Goal: Information Seeking & Learning: Learn about a topic

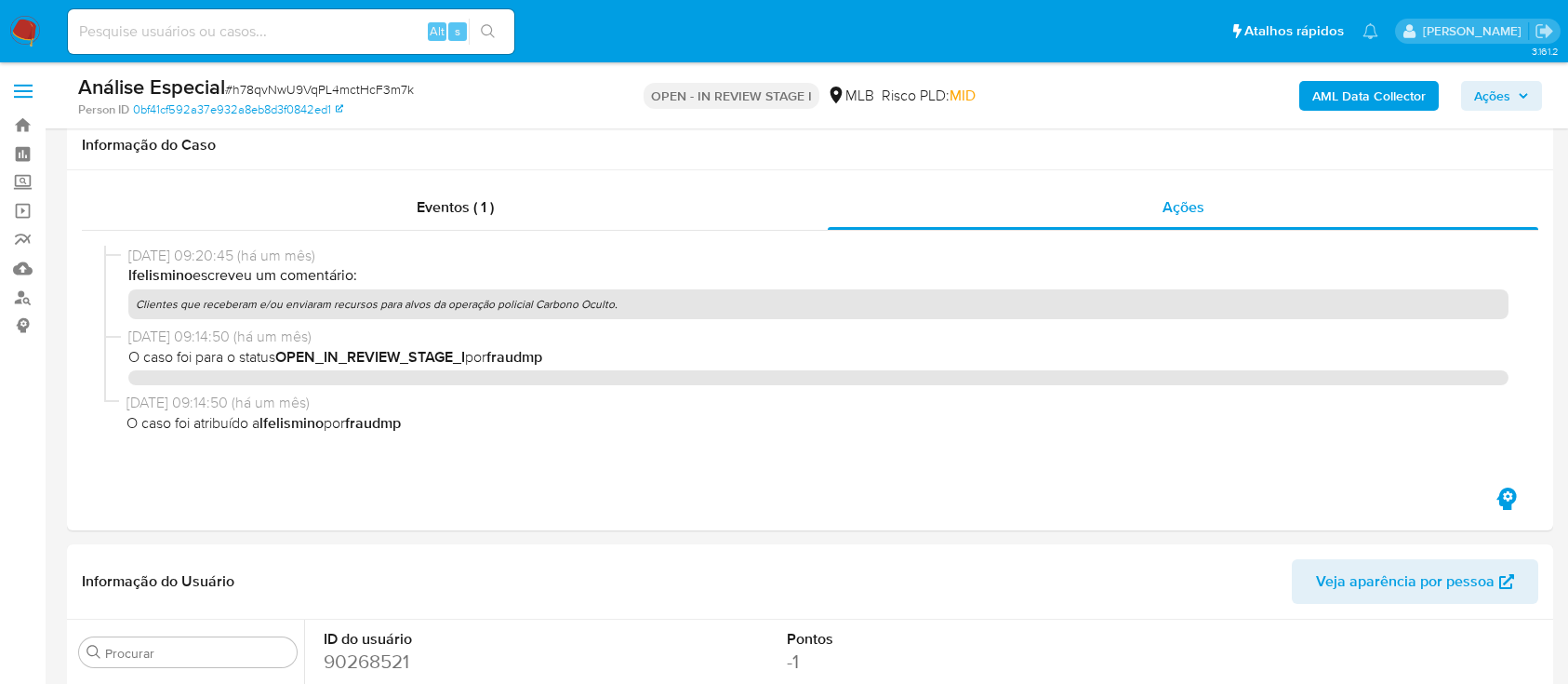
select select "10"
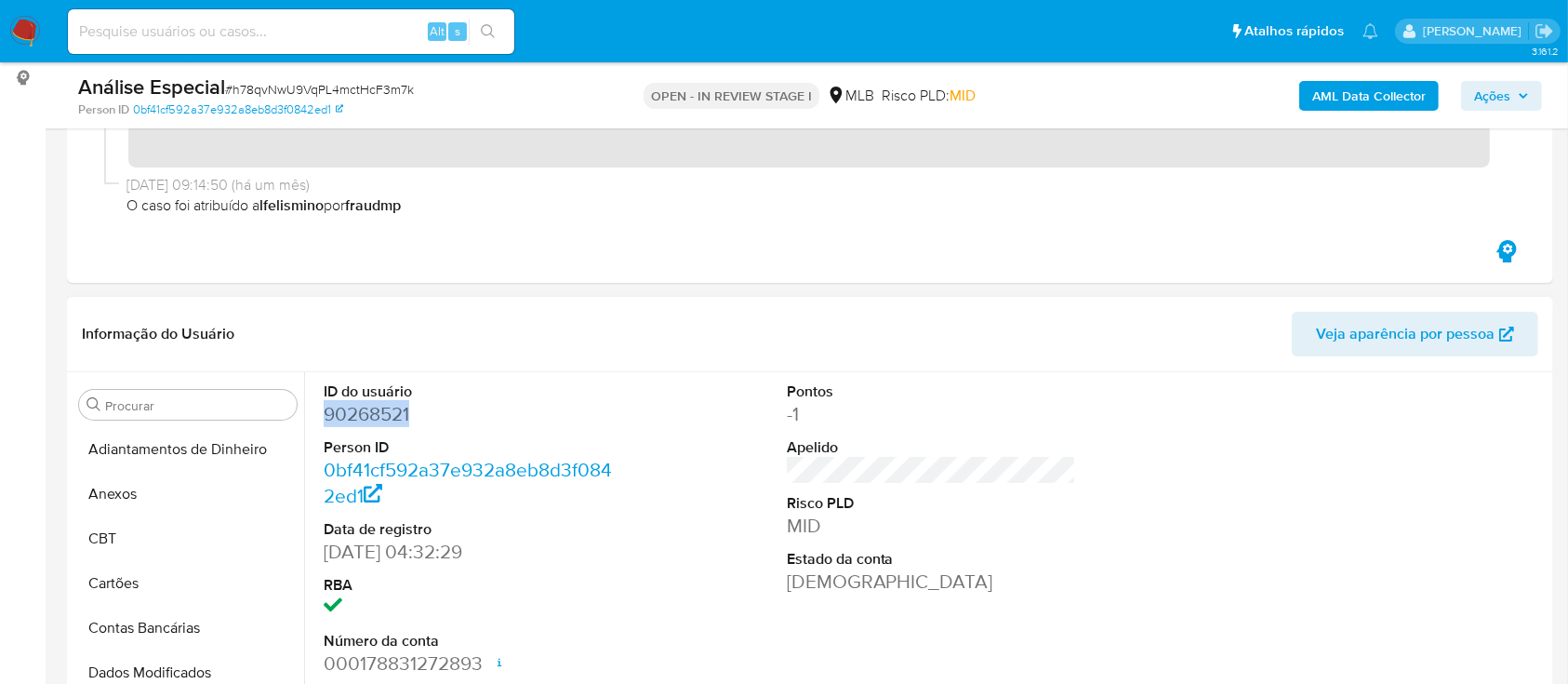
scroll to position [1, 0]
click at [121, 496] on button "Anexos" at bounding box center [181, 493] width 218 height 44
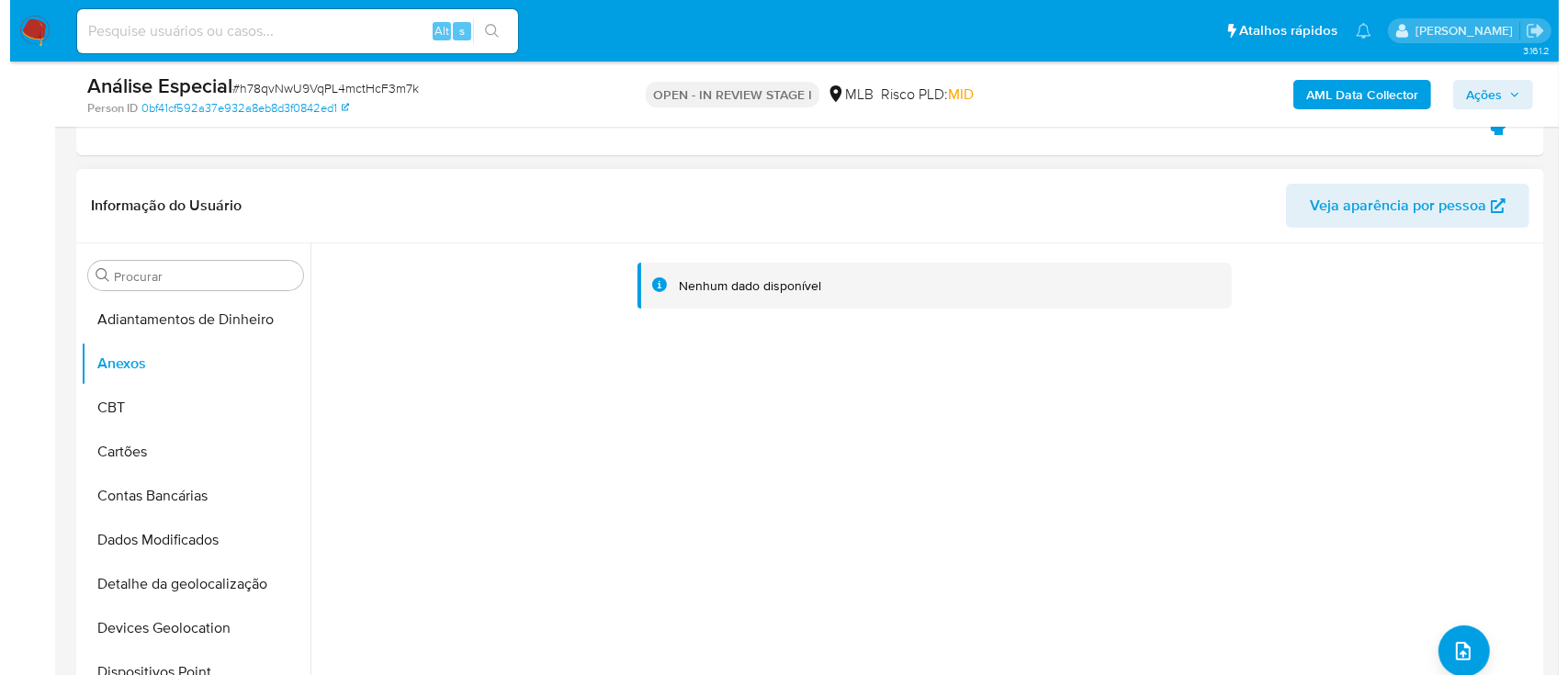
scroll to position [490, 0]
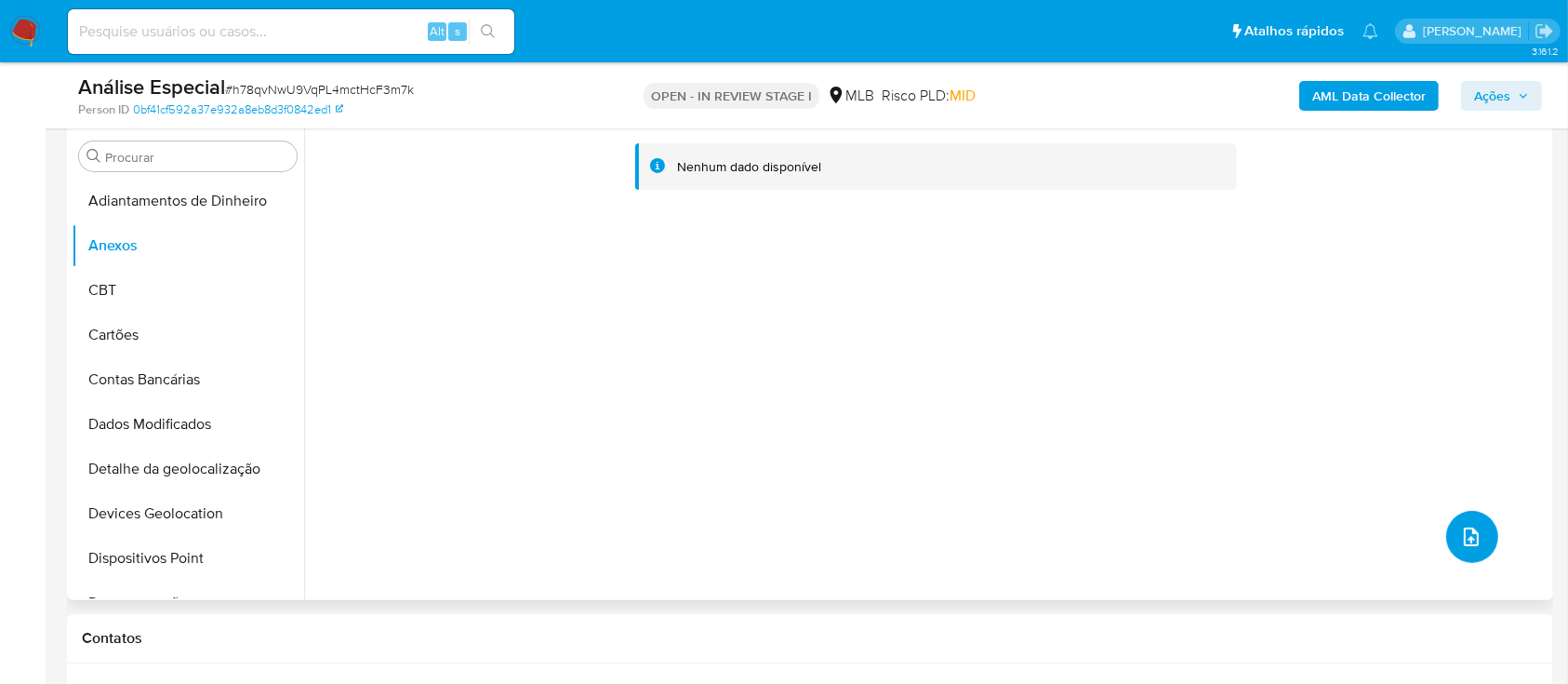
click at [1481, 526] on button "upload-file" at bounding box center [1472, 537] width 52 height 52
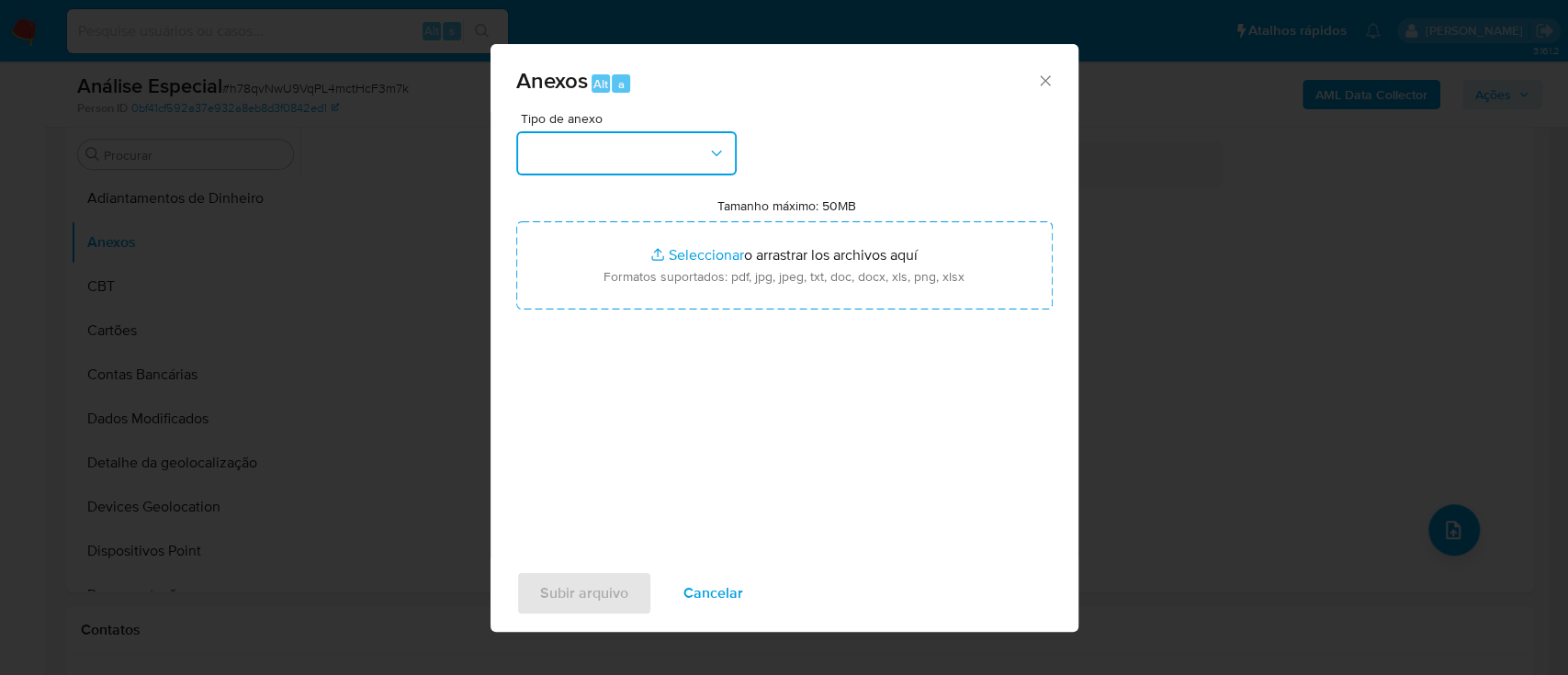
click at [670, 163] on button "button" at bounding box center [626, 152] width 220 height 44
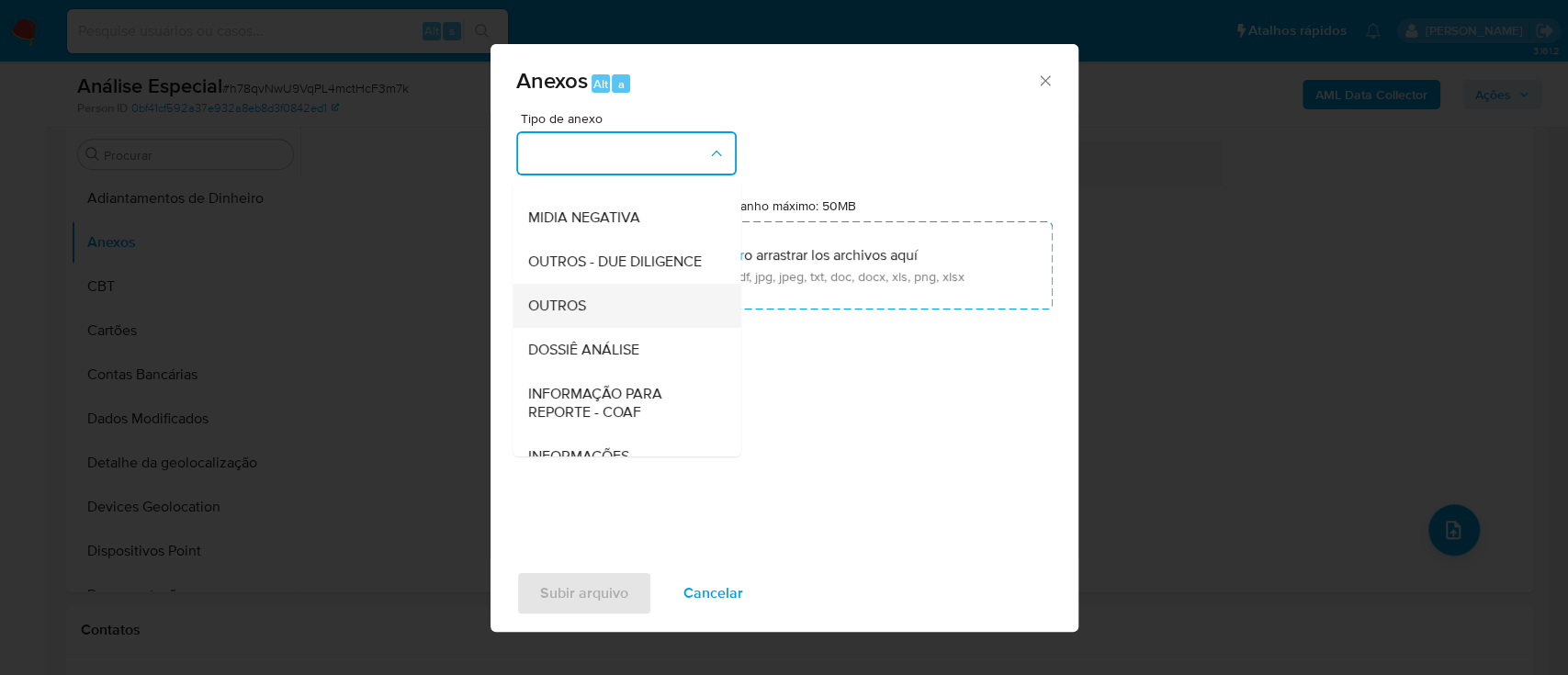
scroll to position [244, 0]
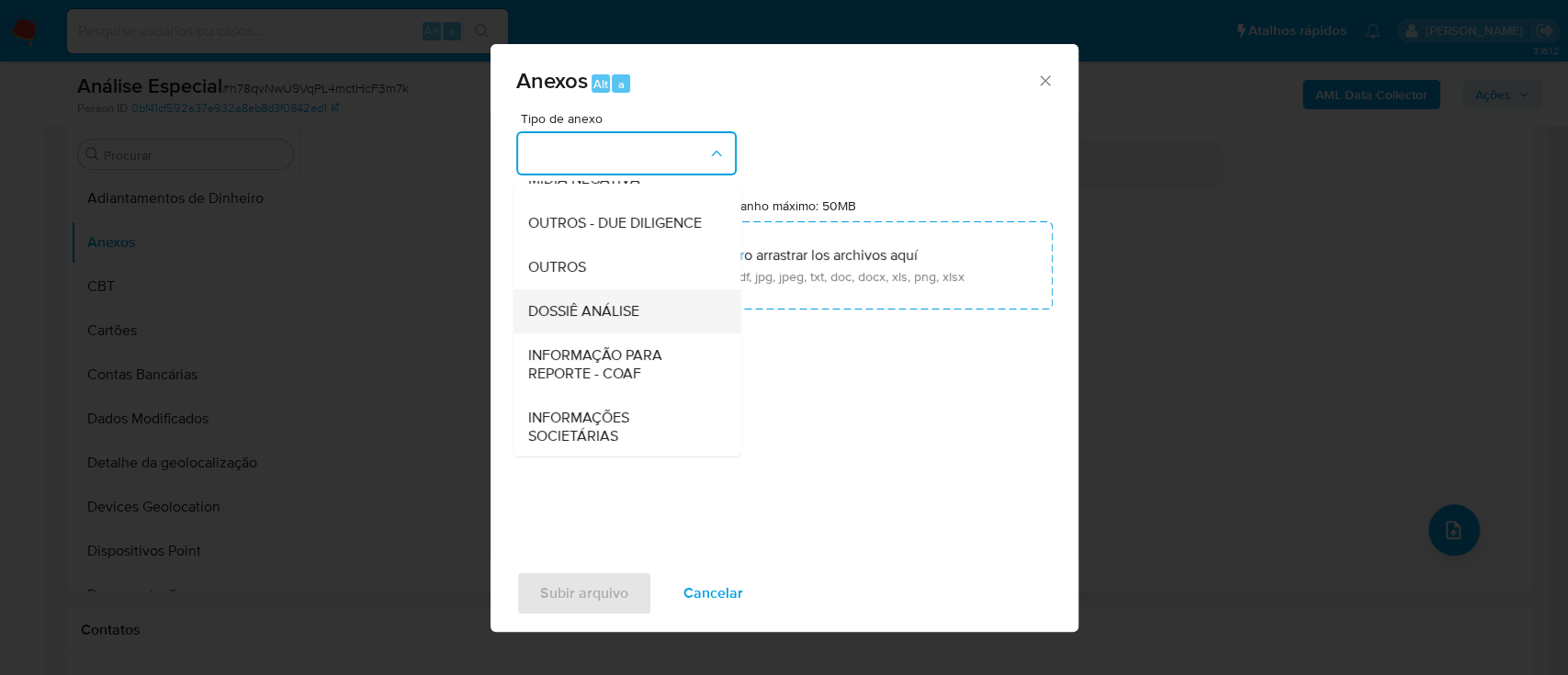
click at [580, 328] on div "DOSSIÊ ANÁLISE" at bounding box center [620, 310] width 187 height 44
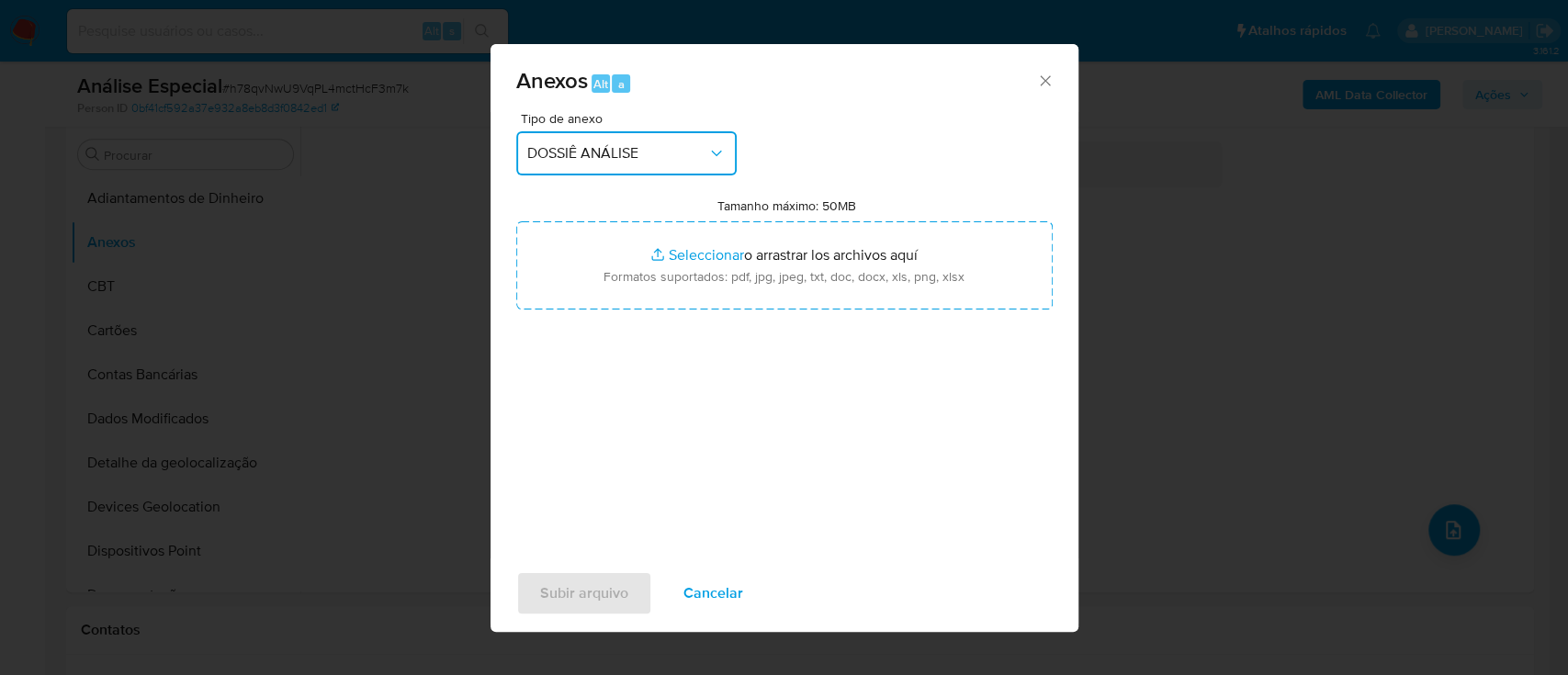
click at [1167, 233] on div "Anexos Alt a Tipo de anexo DOSSIÊ ANÁLISE Tamanho máximo: 50MB Seleccionar arch…" at bounding box center [784, 338] width 1568 height 675
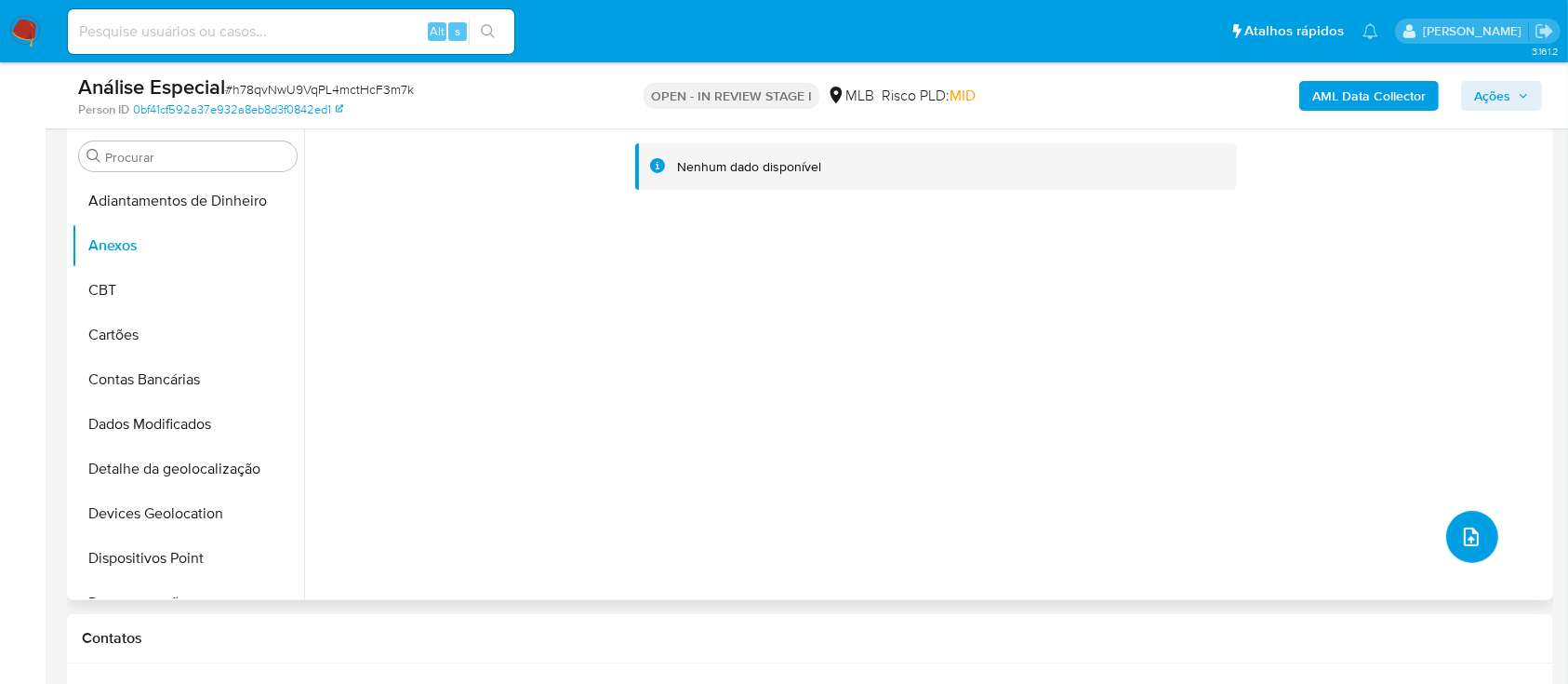
click at [1471, 542] on icon "upload-file" at bounding box center [1472, 537] width 23 height 23
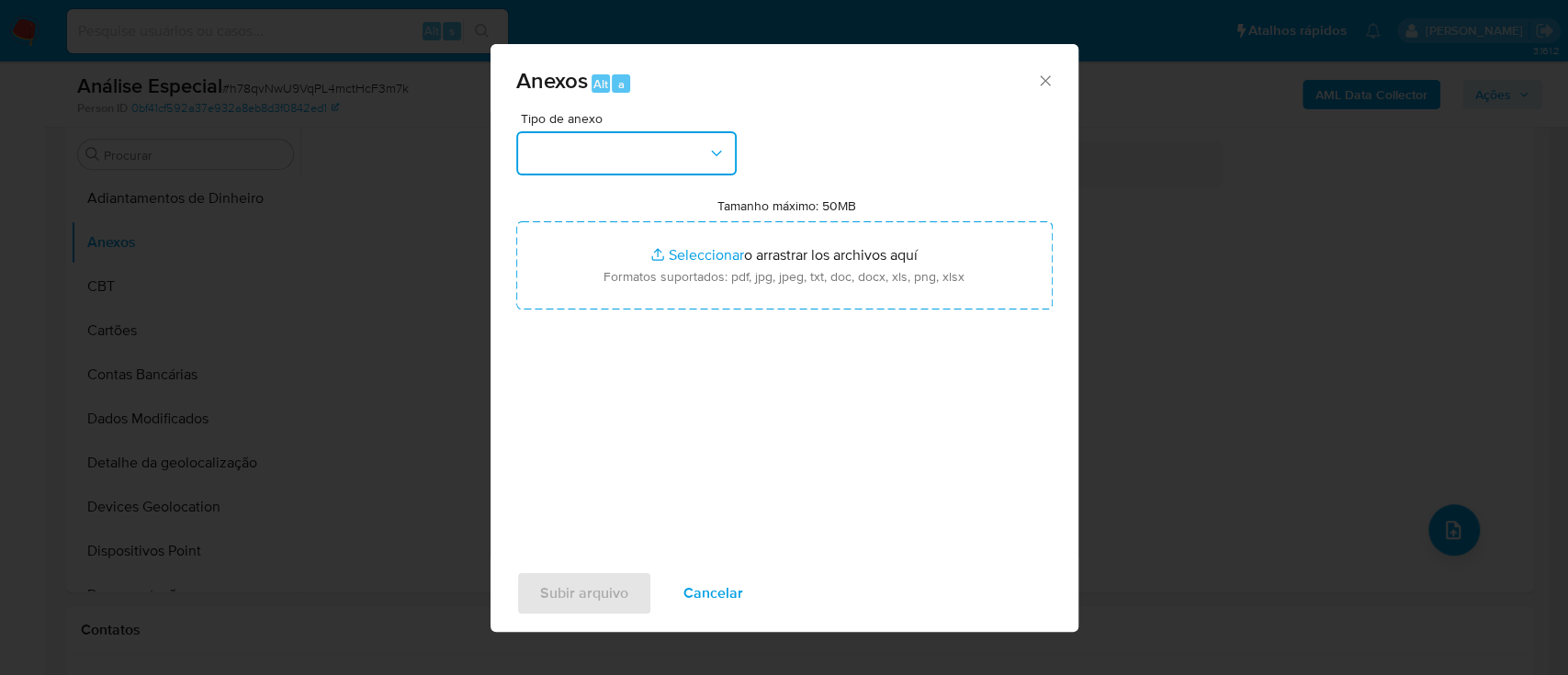
click at [650, 170] on button "button" at bounding box center [626, 152] width 220 height 44
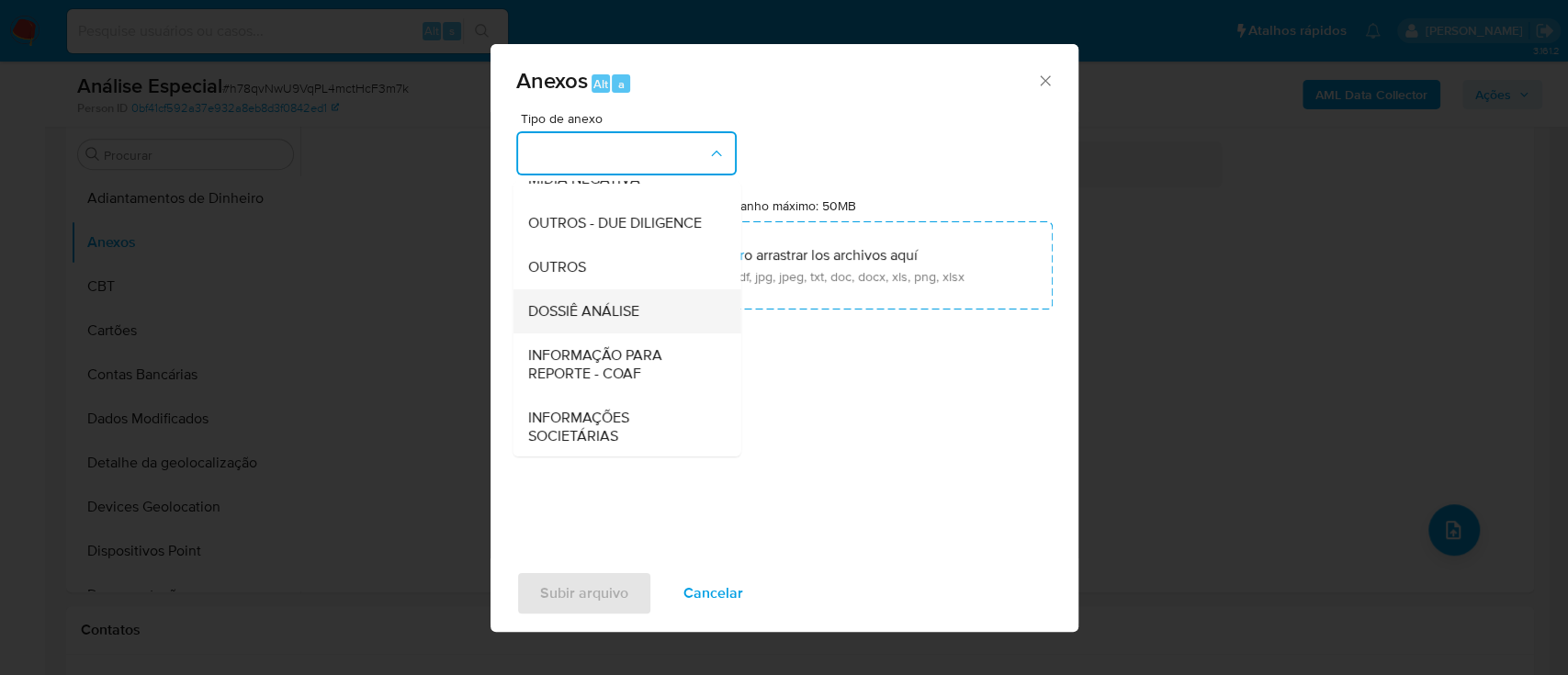
click at [632, 320] on span "DOSSIÊ ANÁLISE" at bounding box center [582, 311] width 112 height 18
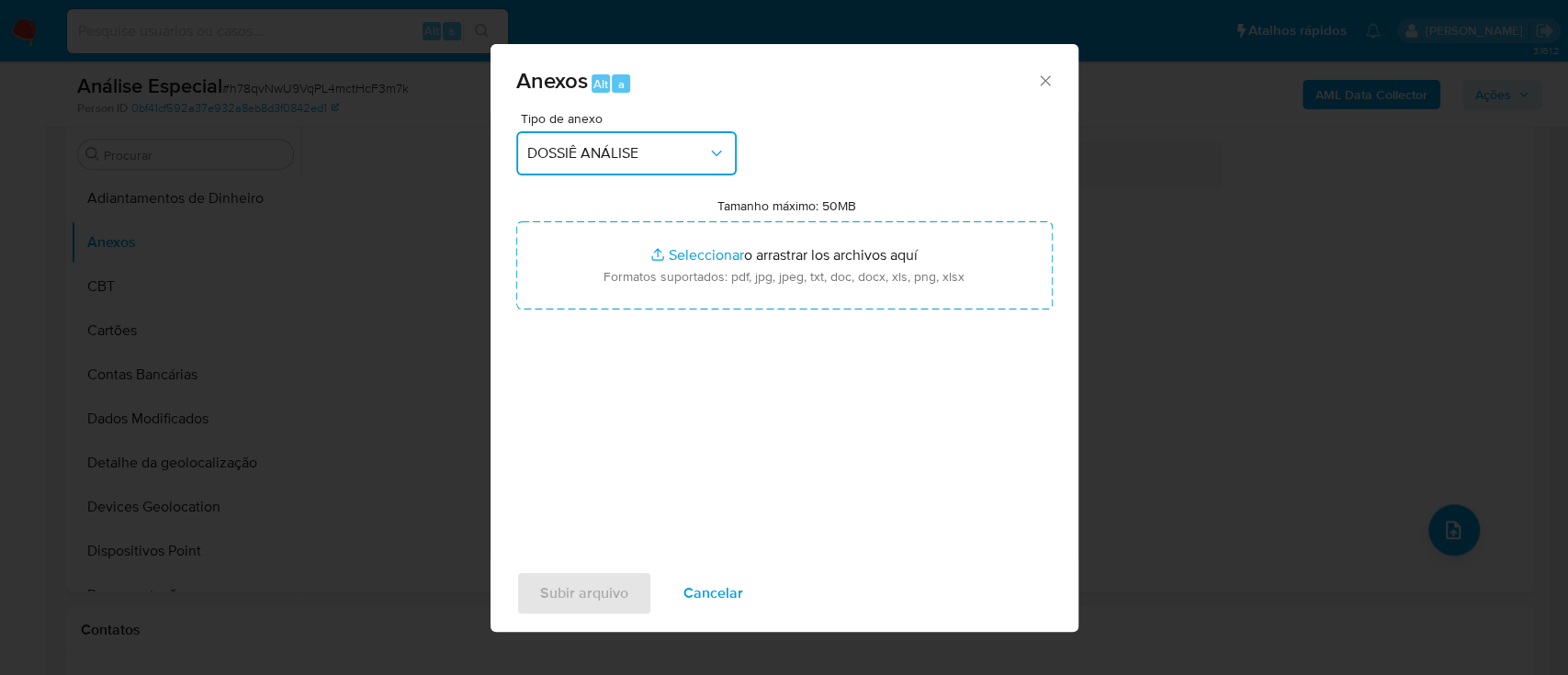
click at [702, 169] on button "DOSSIÊ ANÁLISE" at bounding box center [626, 152] width 220 height 44
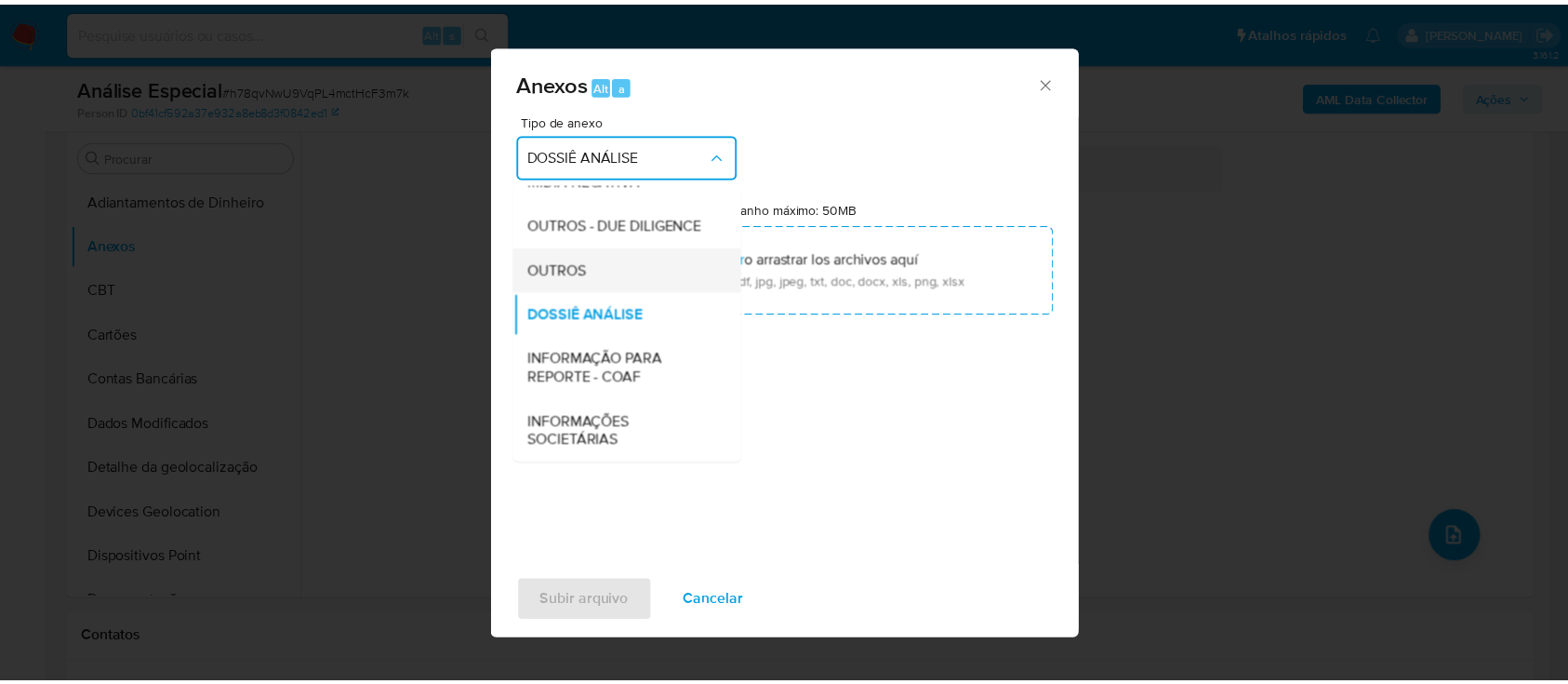
scroll to position [286, 0]
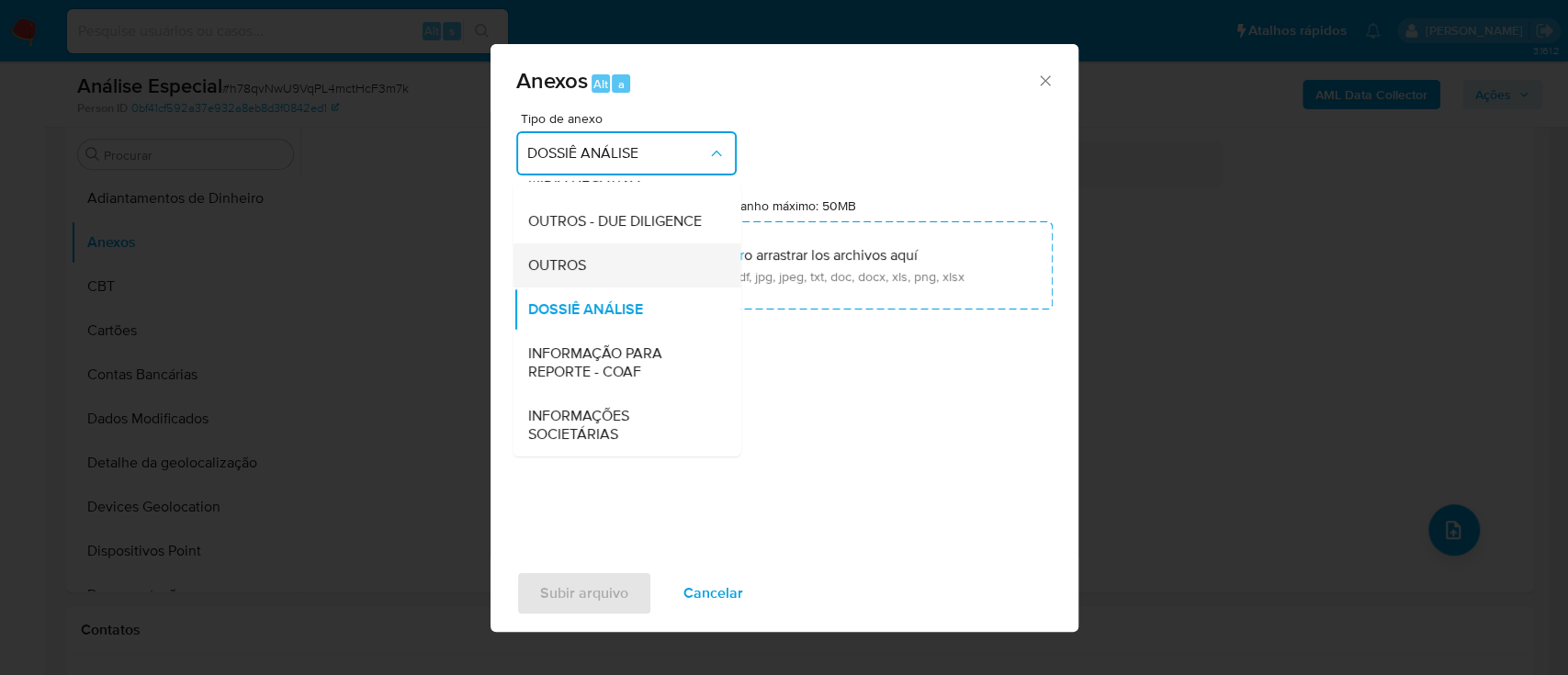
click at [599, 270] on div "OUTROS" at bounding box center [620, 265] width 187 height 44
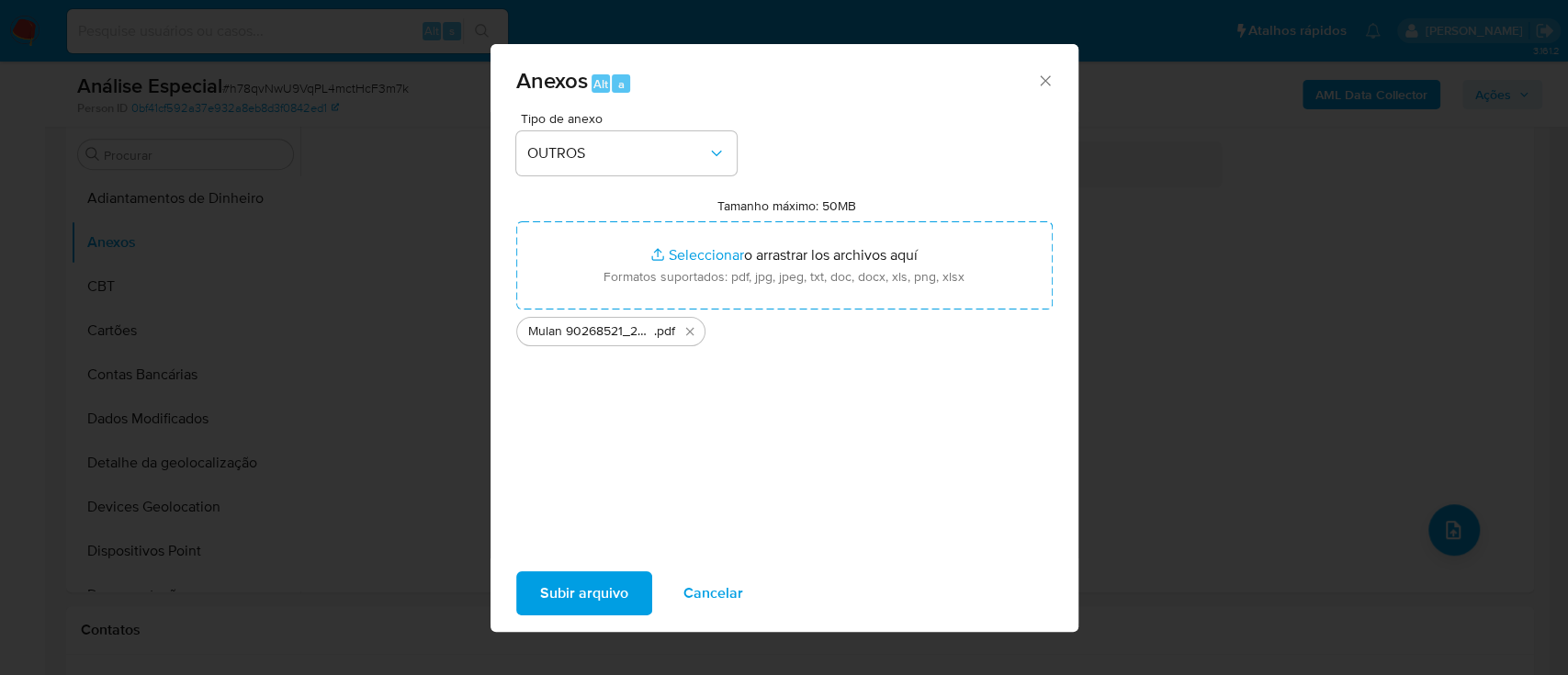
click at [572, 598] on span "Subir arquivo" at bounding box center [584, 594] width 88 height 41
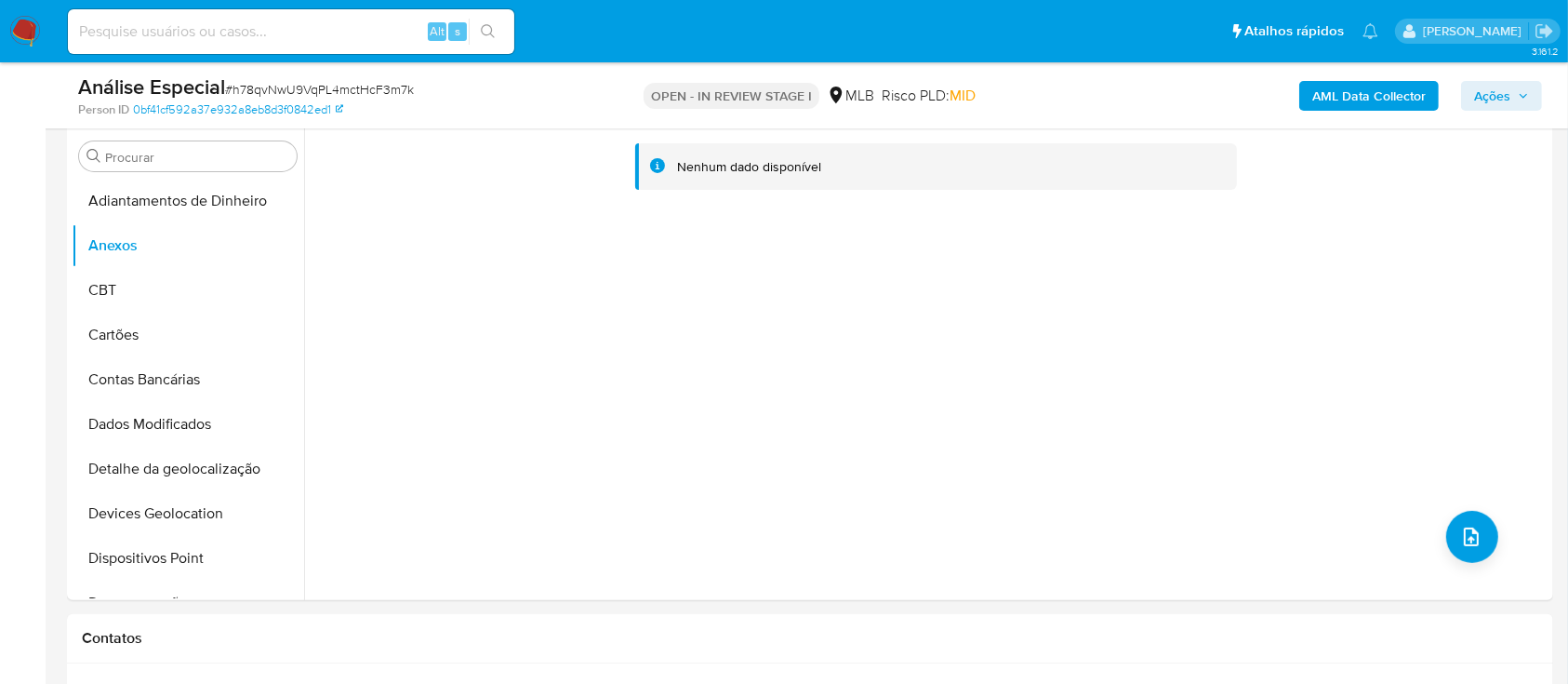
click at [1372, 98] on b "AML Data Collector" at bounding box center [1370, 95] width 114 height 29
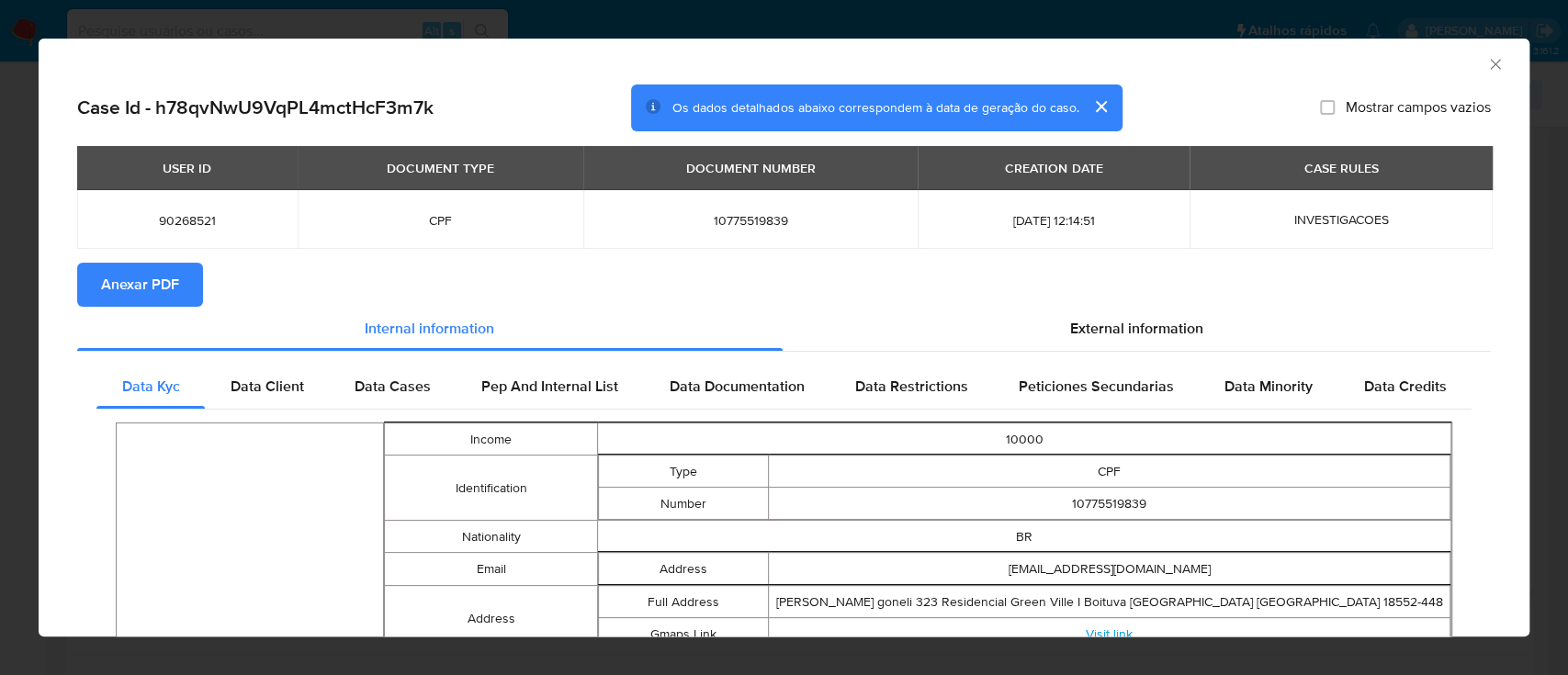
click at [949, 10] on div "AML Data Collector Case Id - h78qvNwU9VqPL4mctHcF3m7k Os dados detalhados abaix…" at bounding box center [784, 338] width 1568 height 675
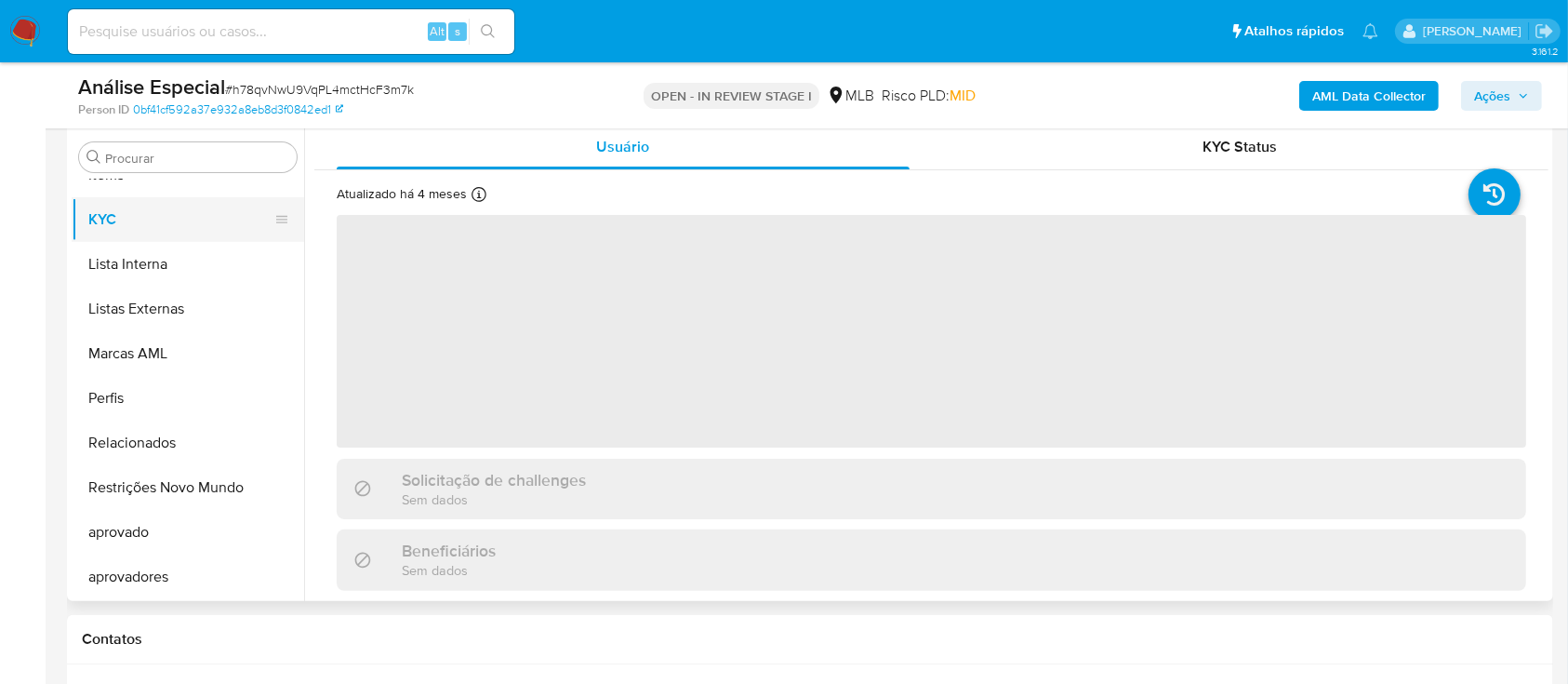
scroll to position [372, 0]
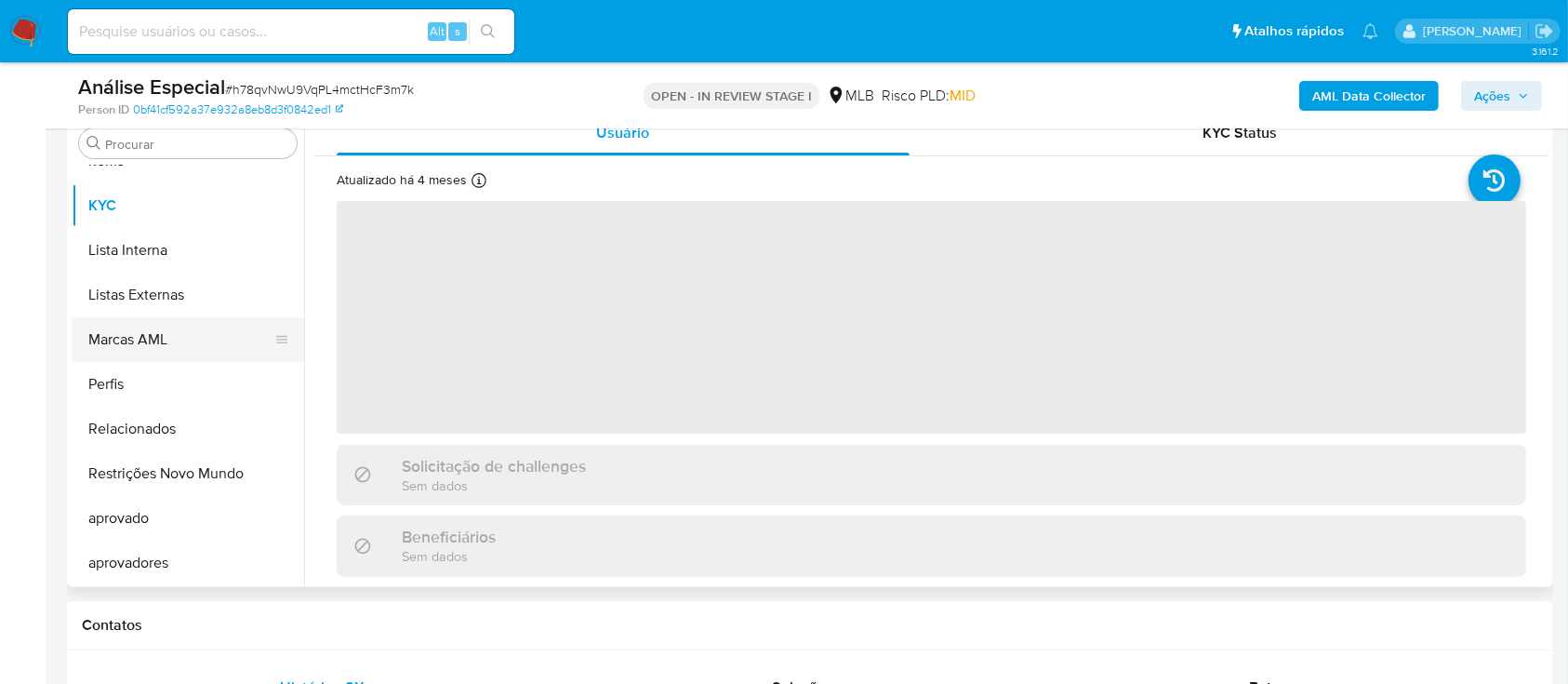
select select "10"
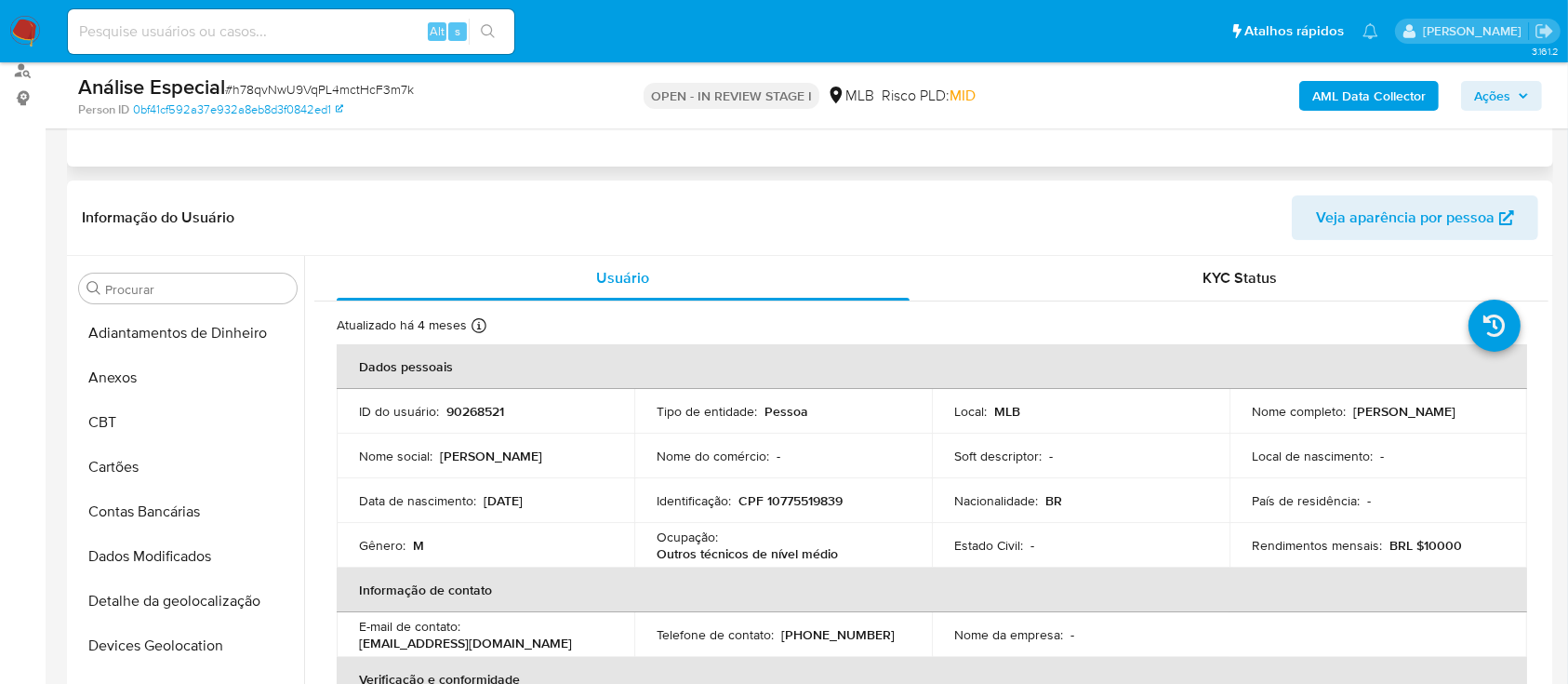
scroll to position [124, 0]
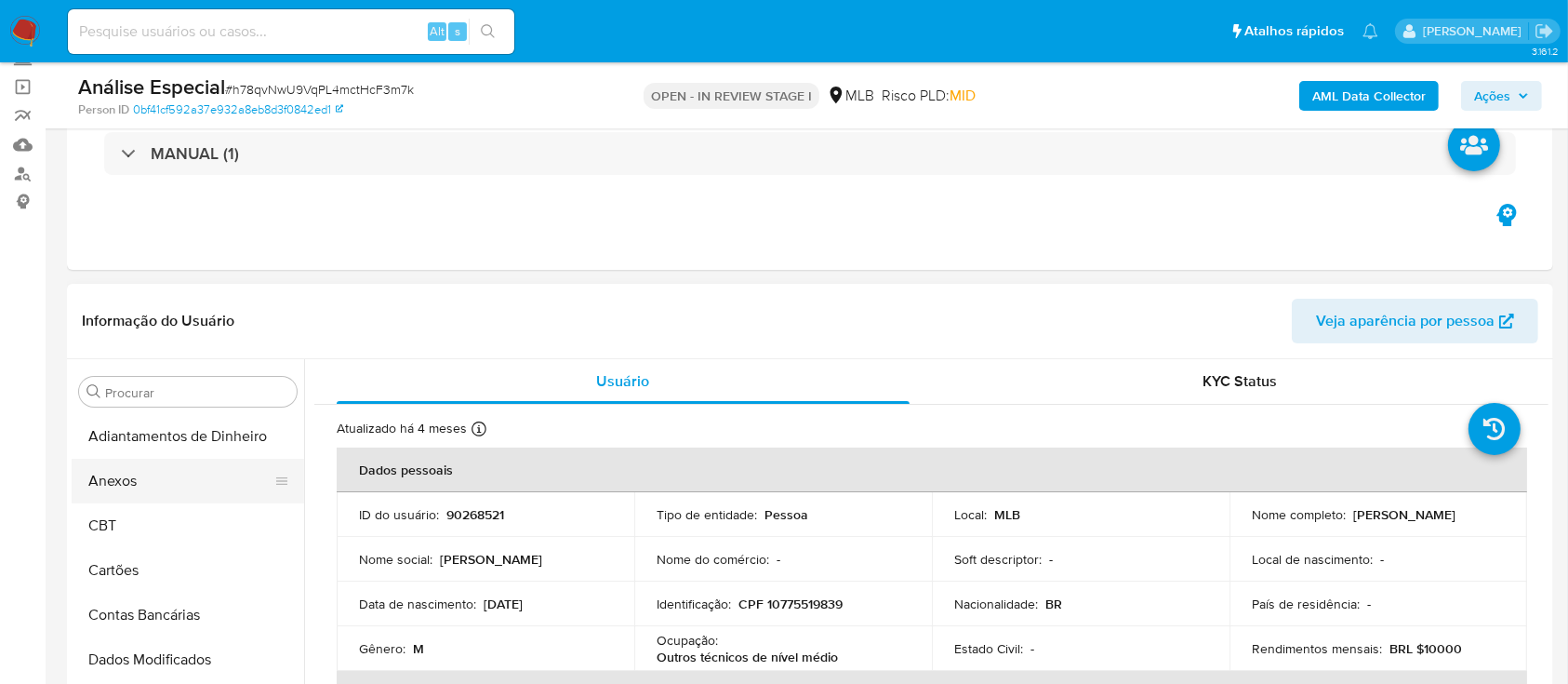
drag, startPoint x: 180, startPoint y: 483, endPoint x: 180, endPoint y: 464, distance: 19.0
click at [180, 483] on button "Anexos" at bounding box center [181, 481] width 218 height 44
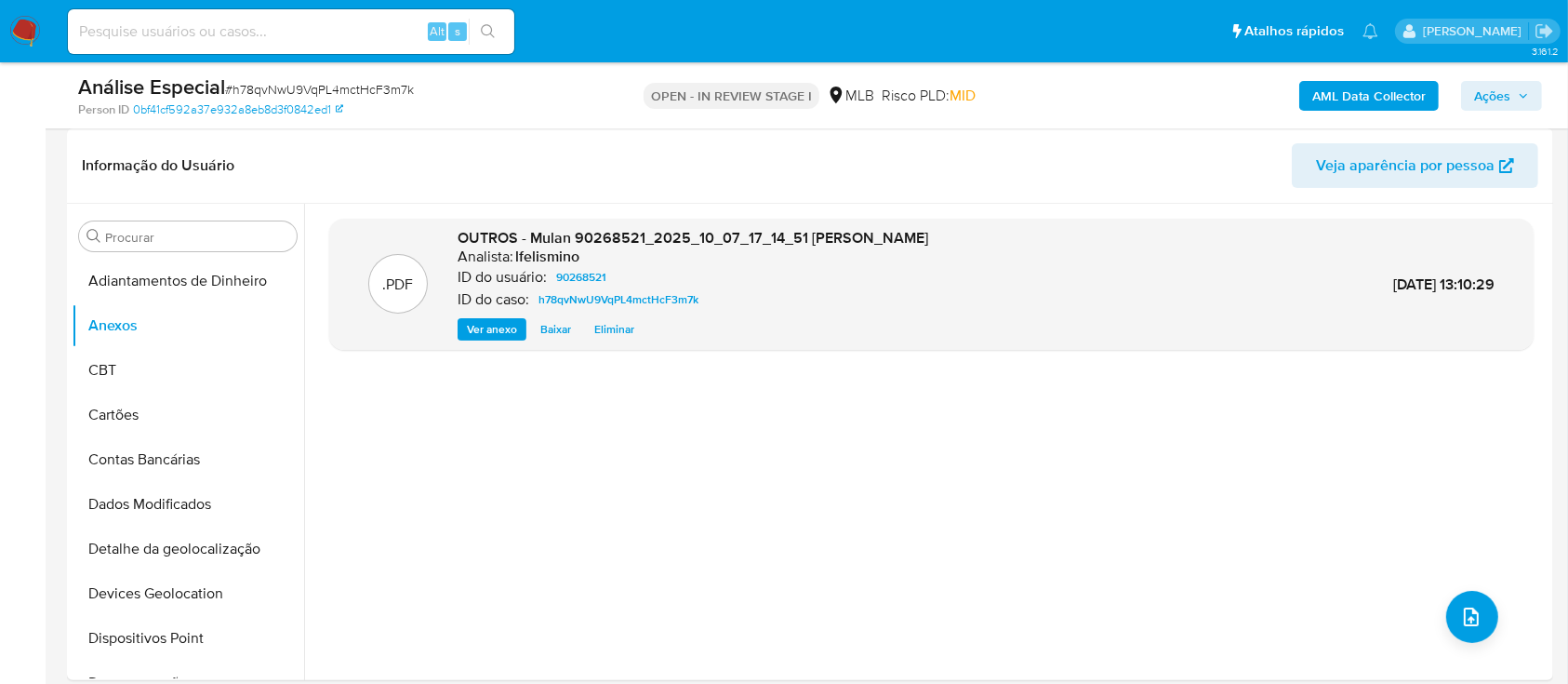
scroll to position [248, 0]
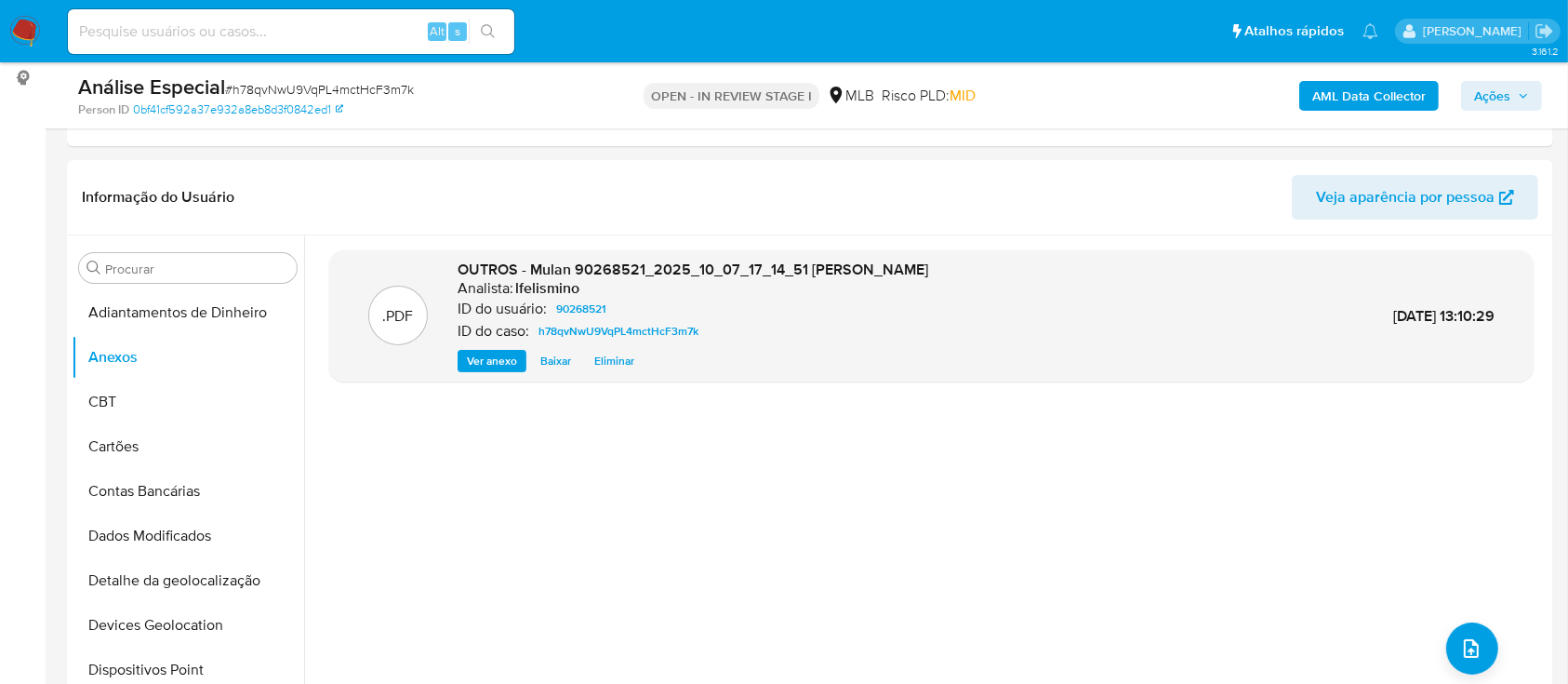
click at [1339, 87] on b "AML Data Collector" at bounding box center [1370, 95] width 114 height 29
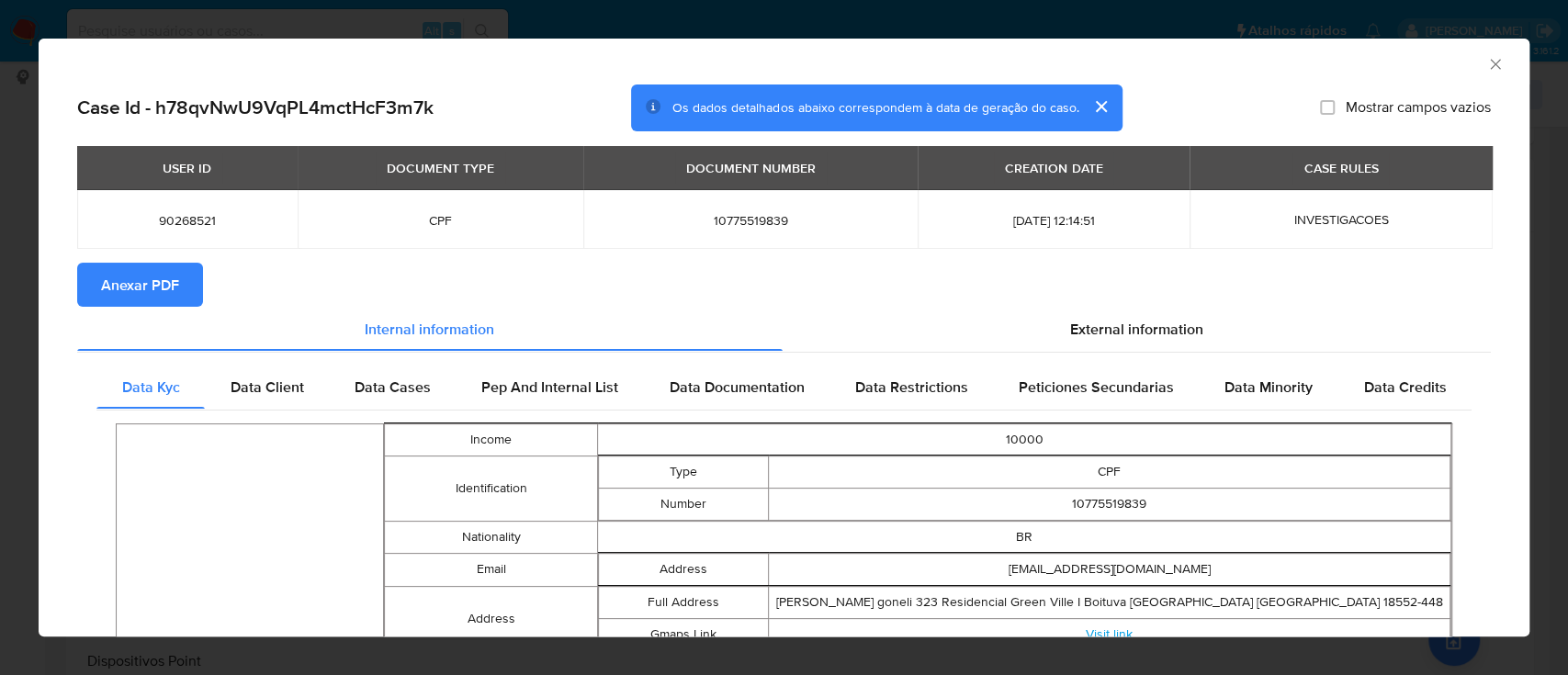
click at [94, 273] on button "Anexar PDF" at bounding box center [141, 284] width 126 height 44
click at [444, 24] on div "AML Data Collector Case Id - h78qvNwU9VqPL4mctHcF3m7k Os dados detalhados abaix…" at bounding box center [784, 338] width 1568 height 675
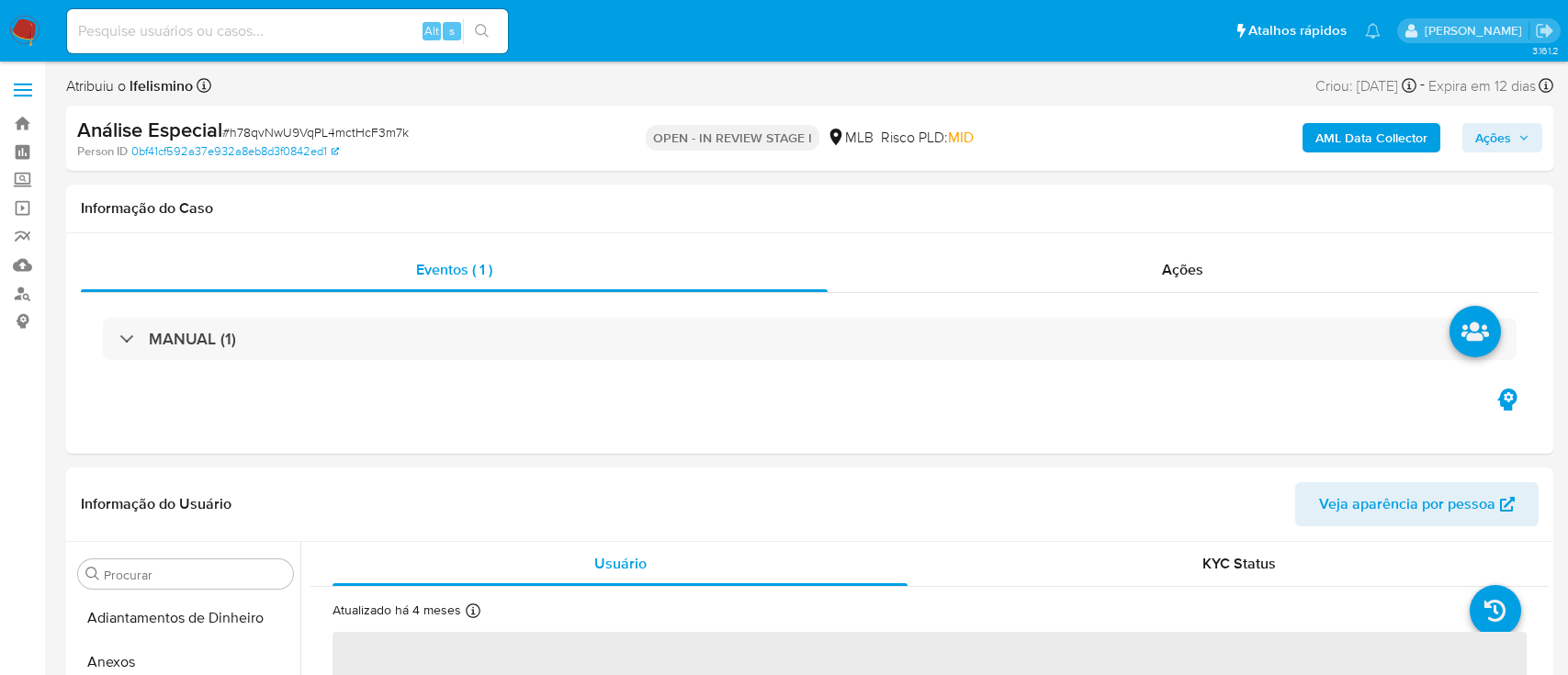
select select "10"
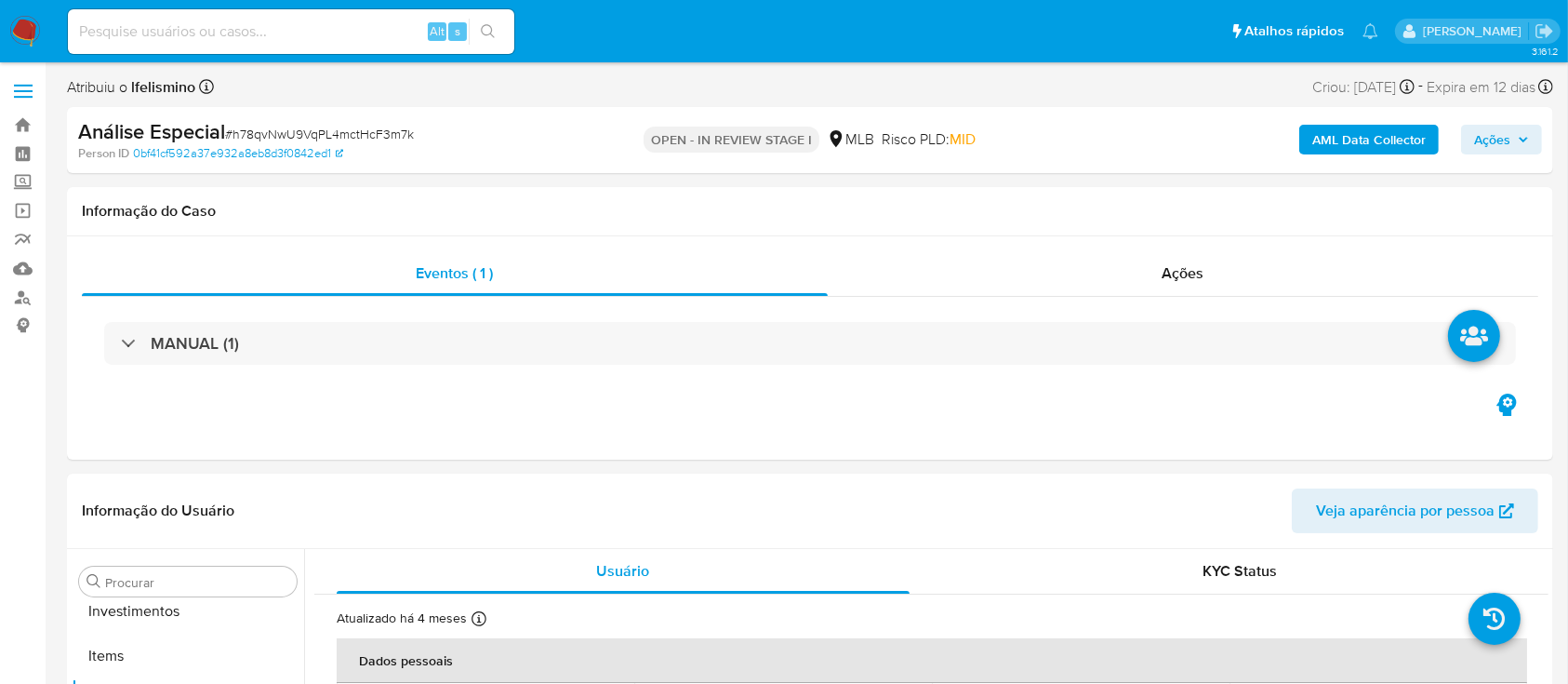
scroll to position [965, 0]
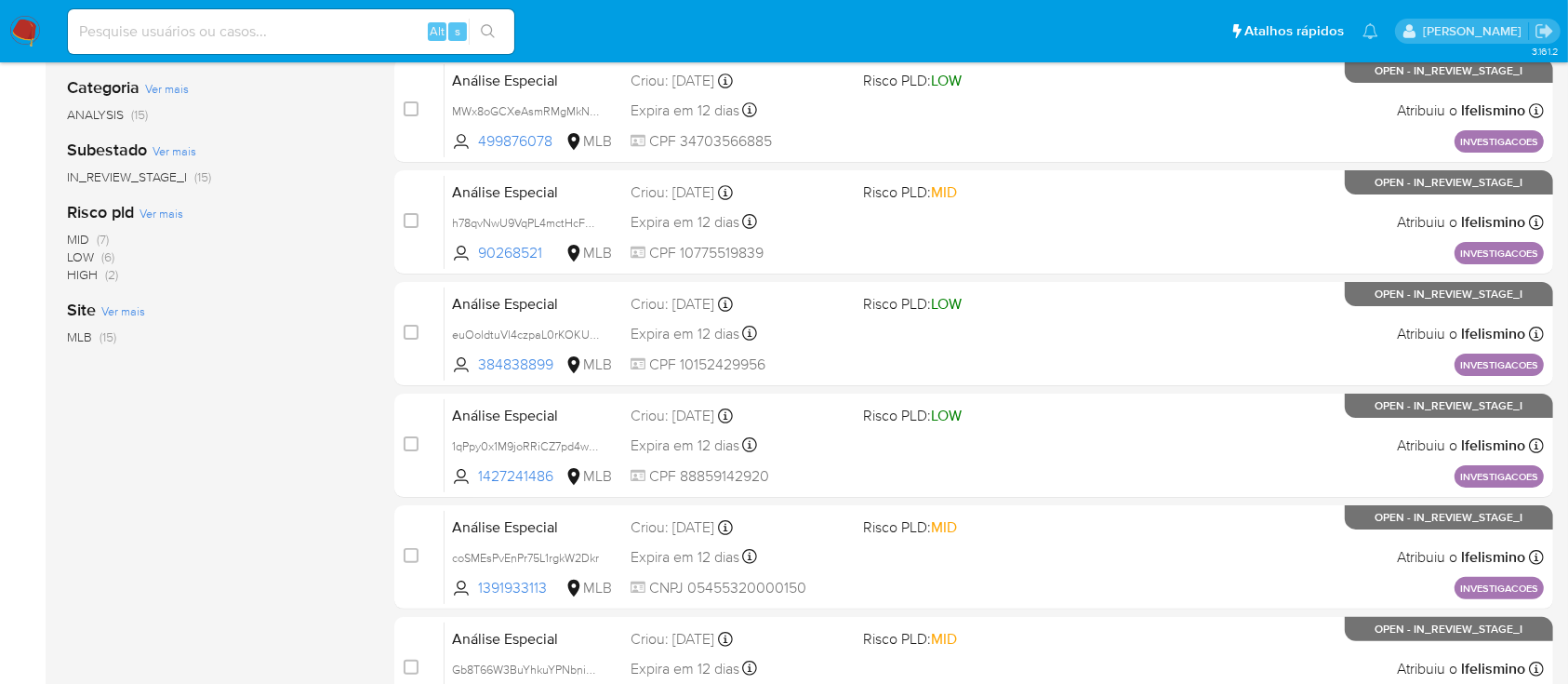
scroll to position [372, 0]
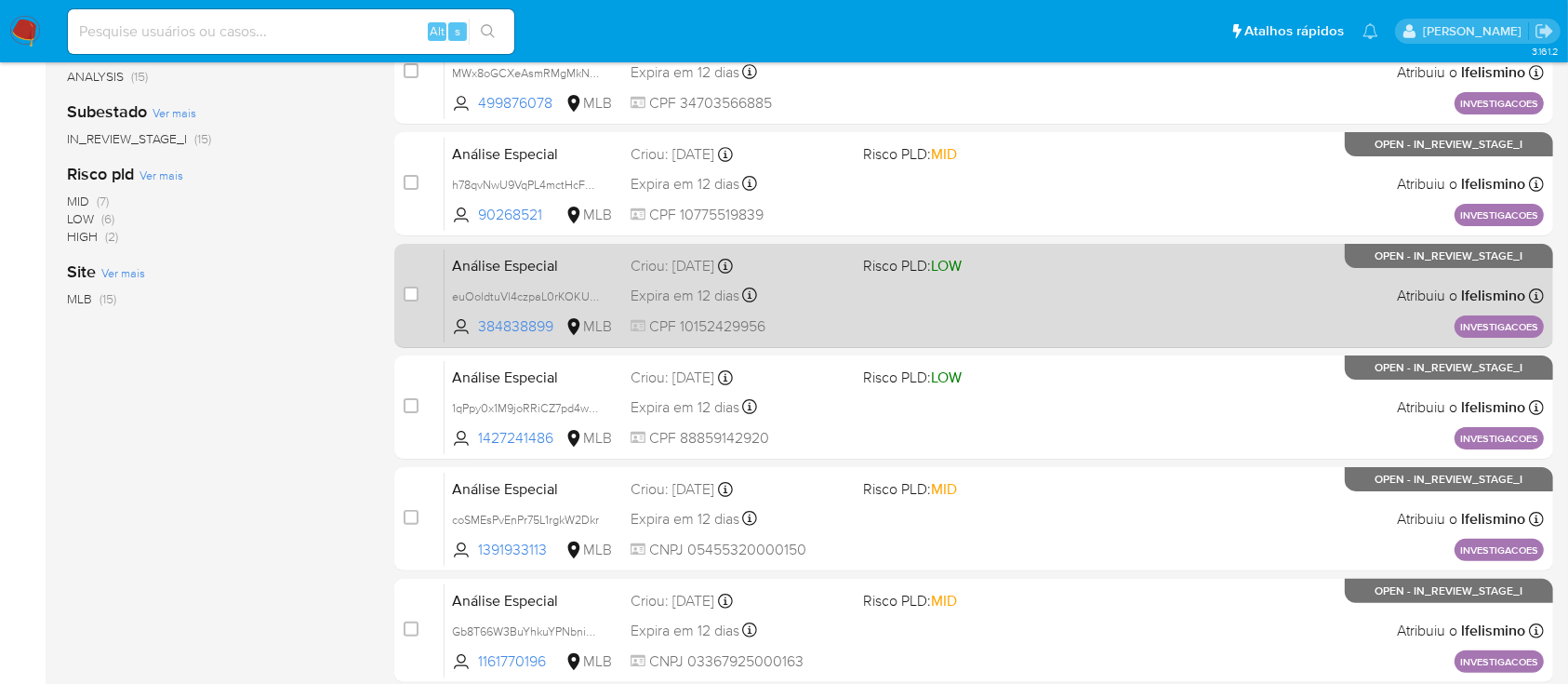
click at [849, 308] on div "Análise Especial euOoldtuVl4czpaL0rKOKU8p 384838899 MLB Risco PLD: LOW Criou: 0…" at bounding box center [994, 296] width 1099 height 94
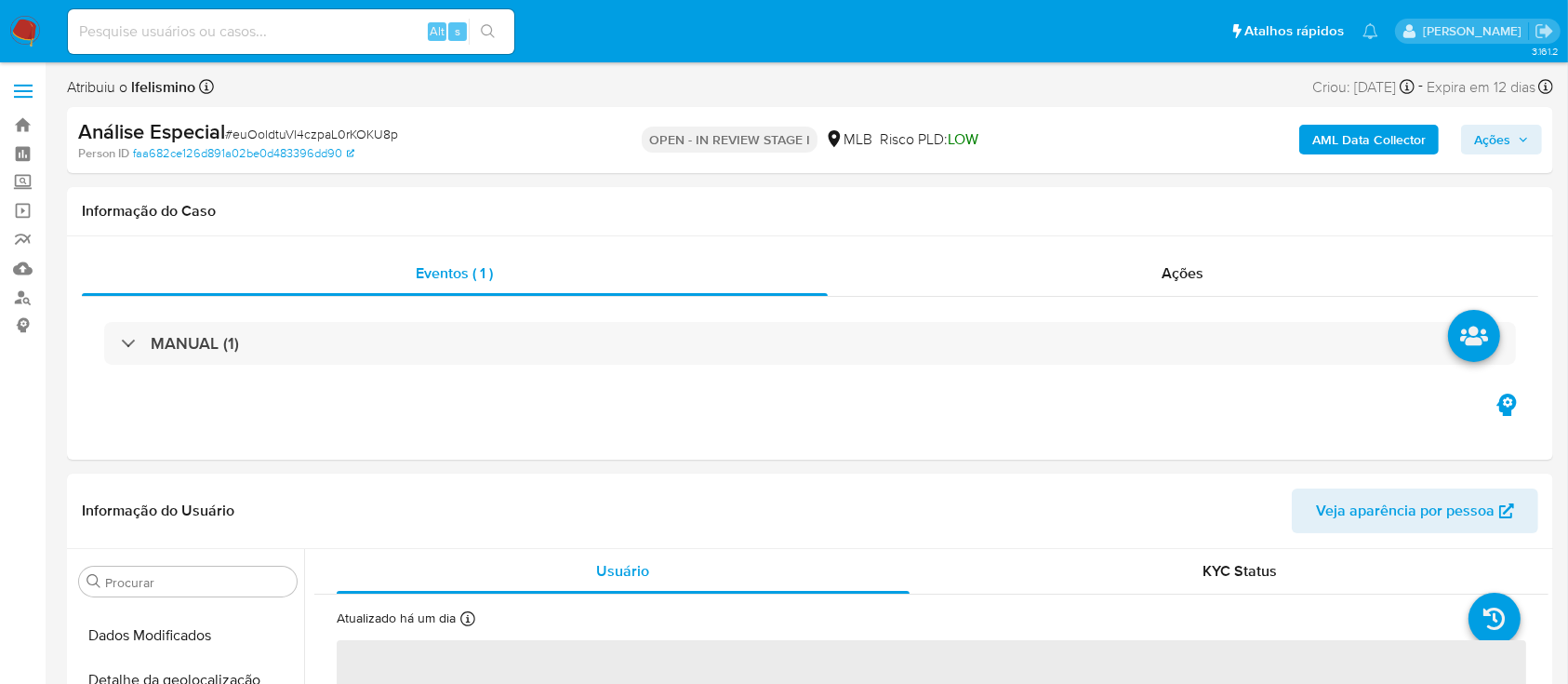
select select "10"
click at [278, 132] on span "# euOoldtuVl4czpaL0rKOKU8p" at bounding box center [311, 134] width 173 height 19
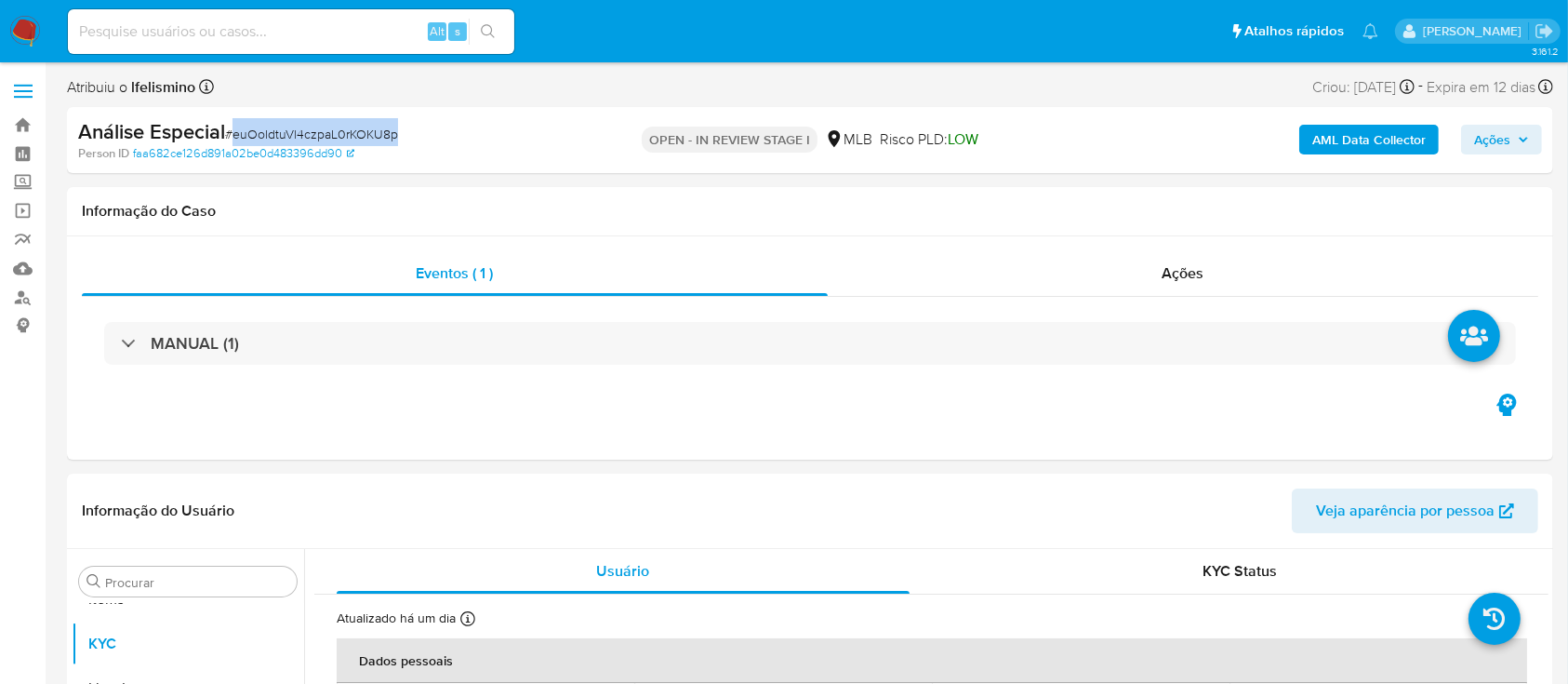
click at [278, 132] on span "# euOoldtuVl4czpaL0rKOKU8p" at bounding box center [311, 134] width 173 height 19
copy span "euOoldtuVl4czpaL0rKOKU8p"
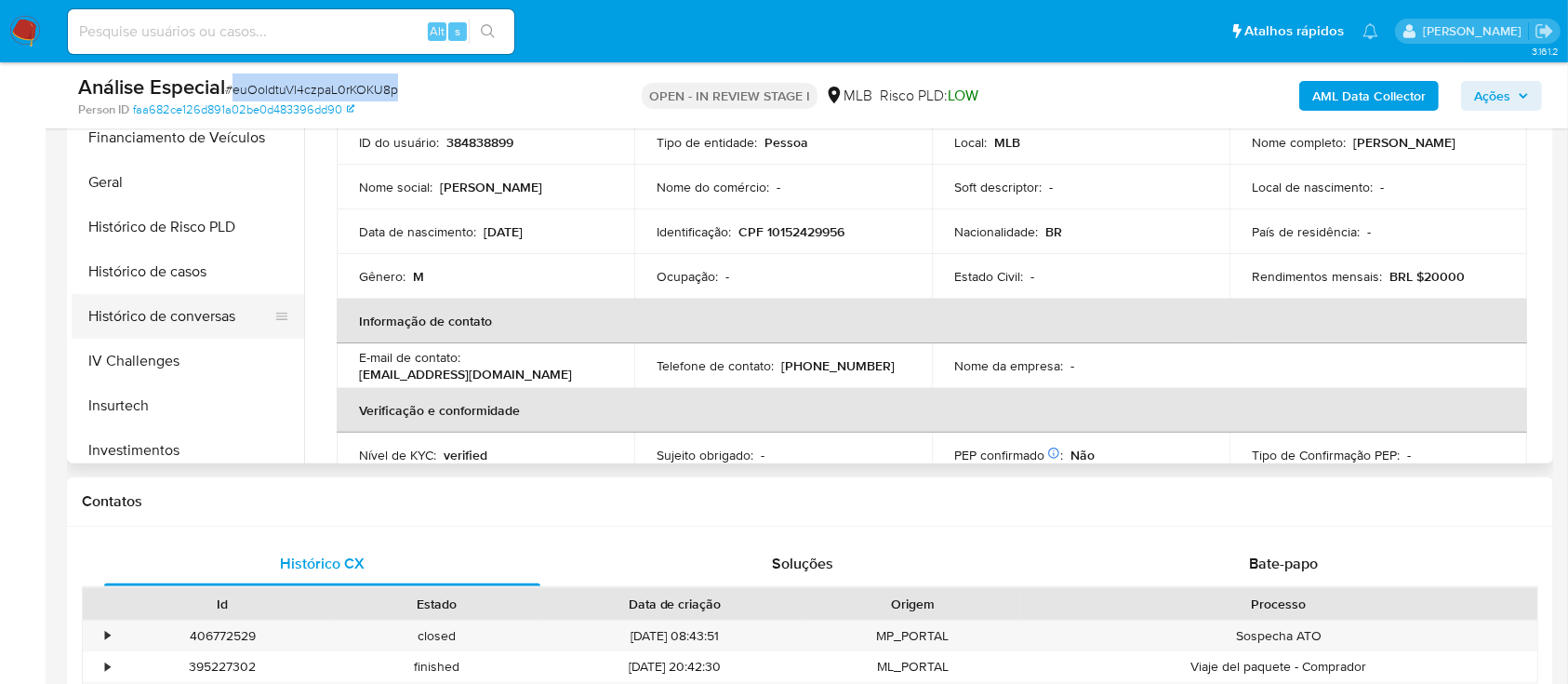
scroll to position [469, 0]
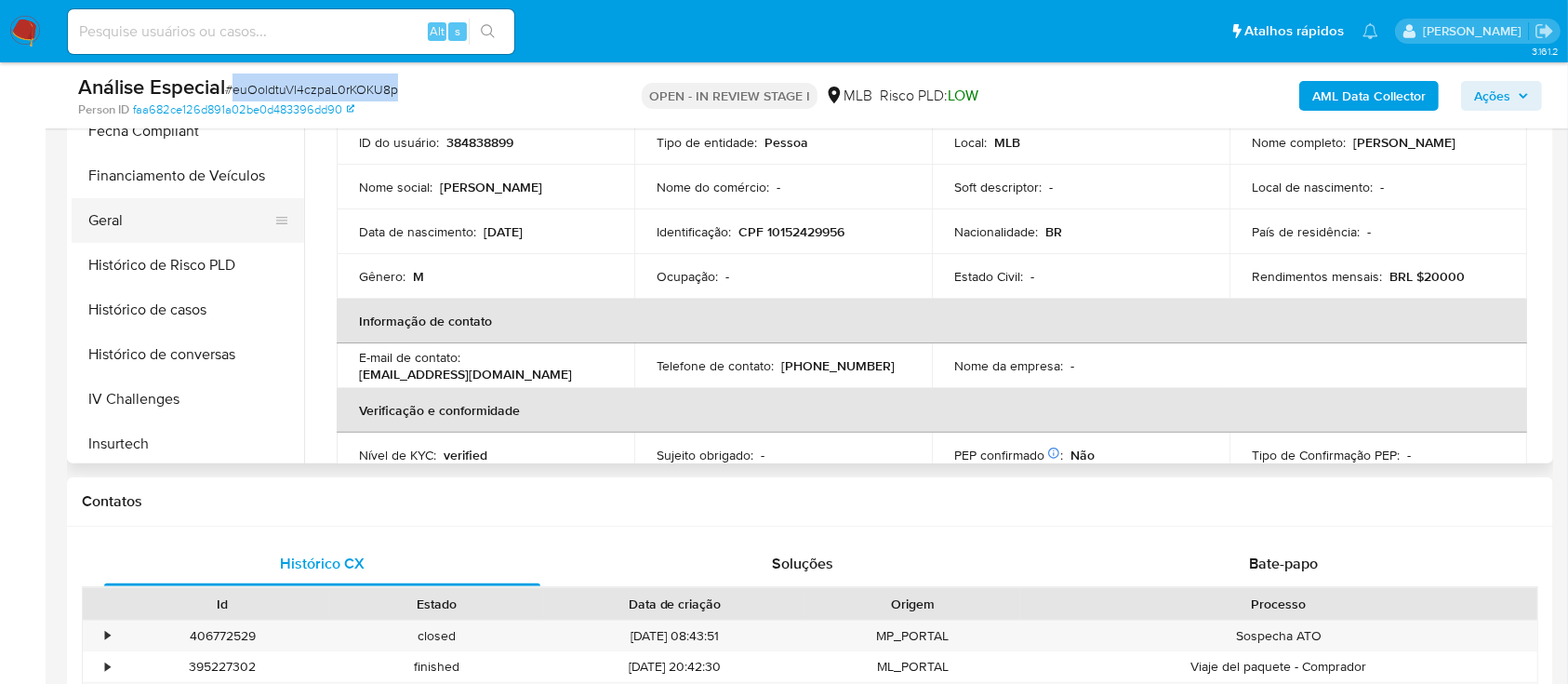
drag, startPoint x: 197, startPoint y: 220, endPoint x: 238, endPoint y: 224, distance: 41.2
click at [197, 219] on button "Geral" at bounding box center [181, 220] width 218 height 44
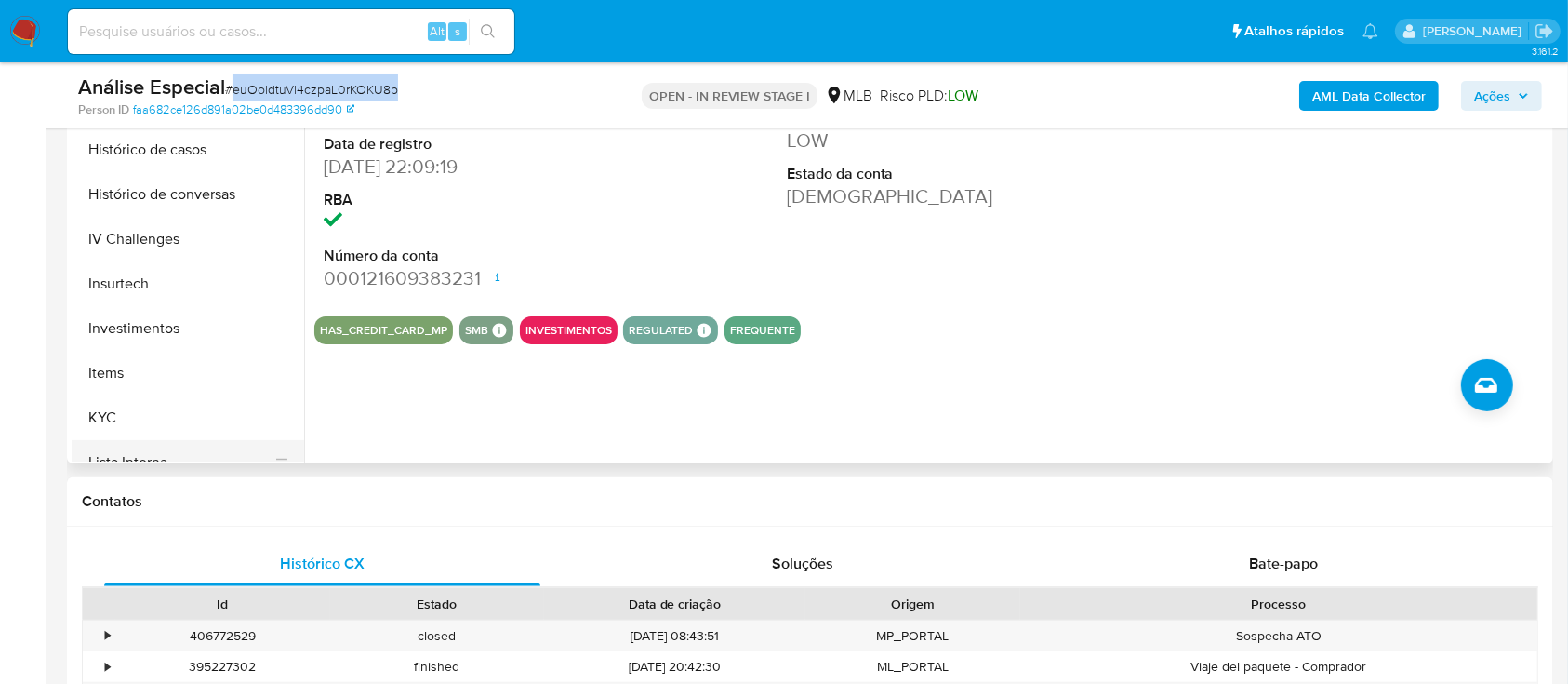
scroll to position [716, 0]
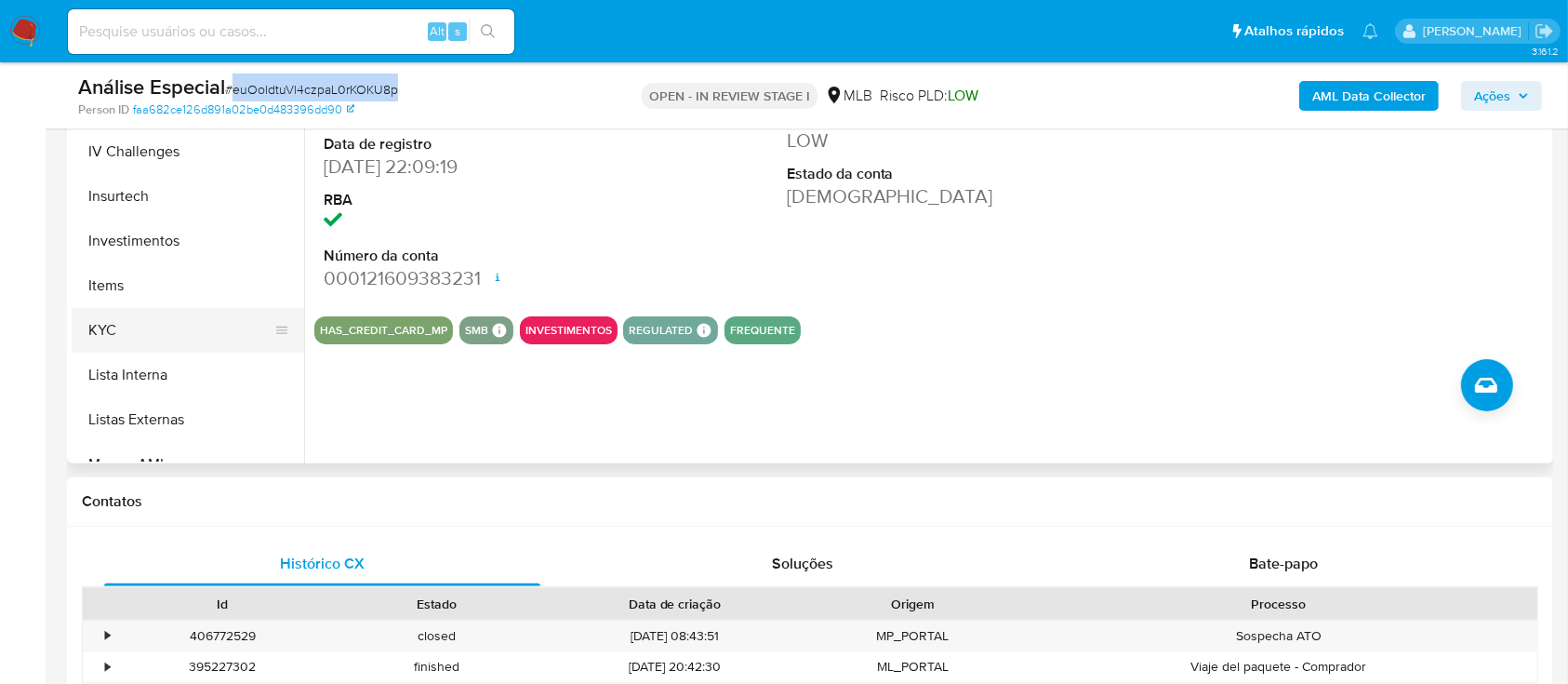
click at [187, 324] on button "KYC" at bounding box center [181, 329] width 218 height 44
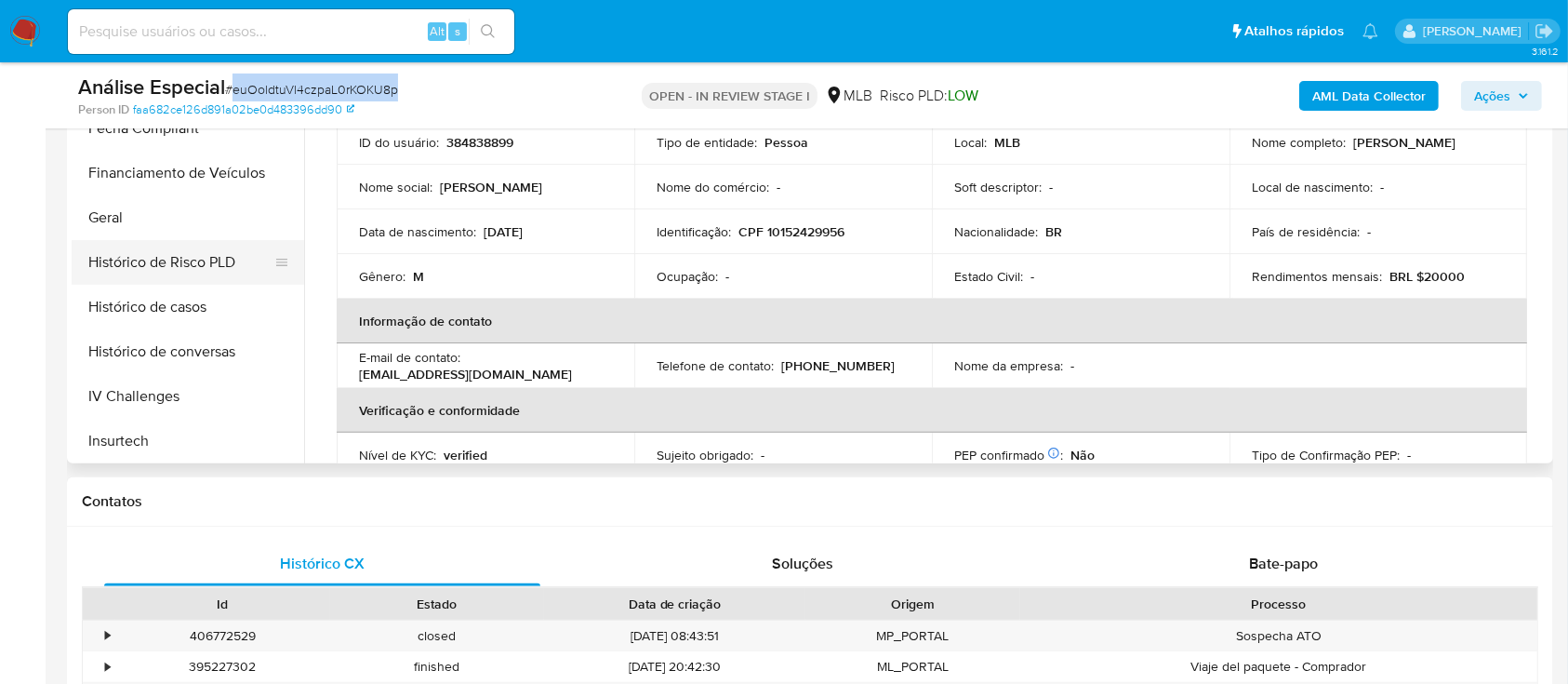
scroll to position [469, 0]
click at [196, 220] on button "Geral" at bounding box center [181, 220] width 218 height 44
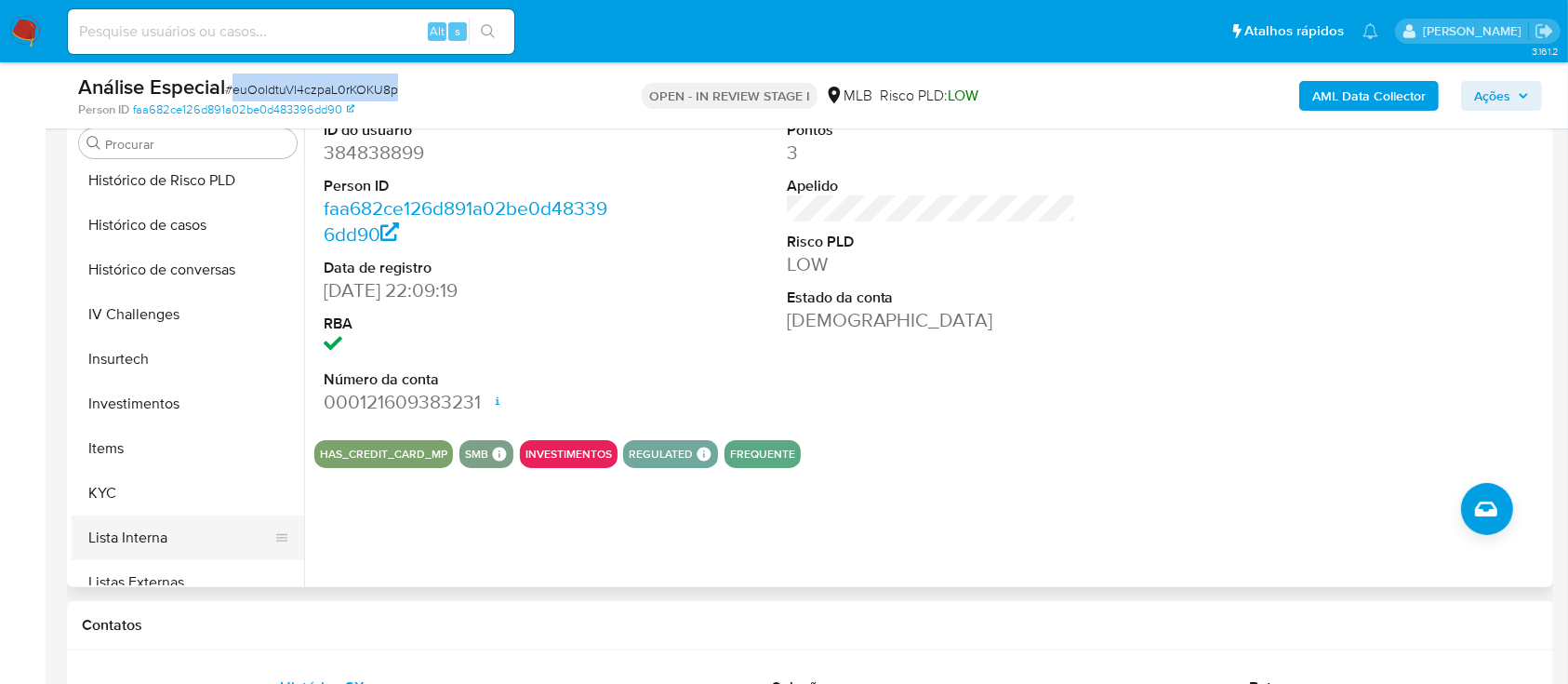
scroll to position [716, 0]
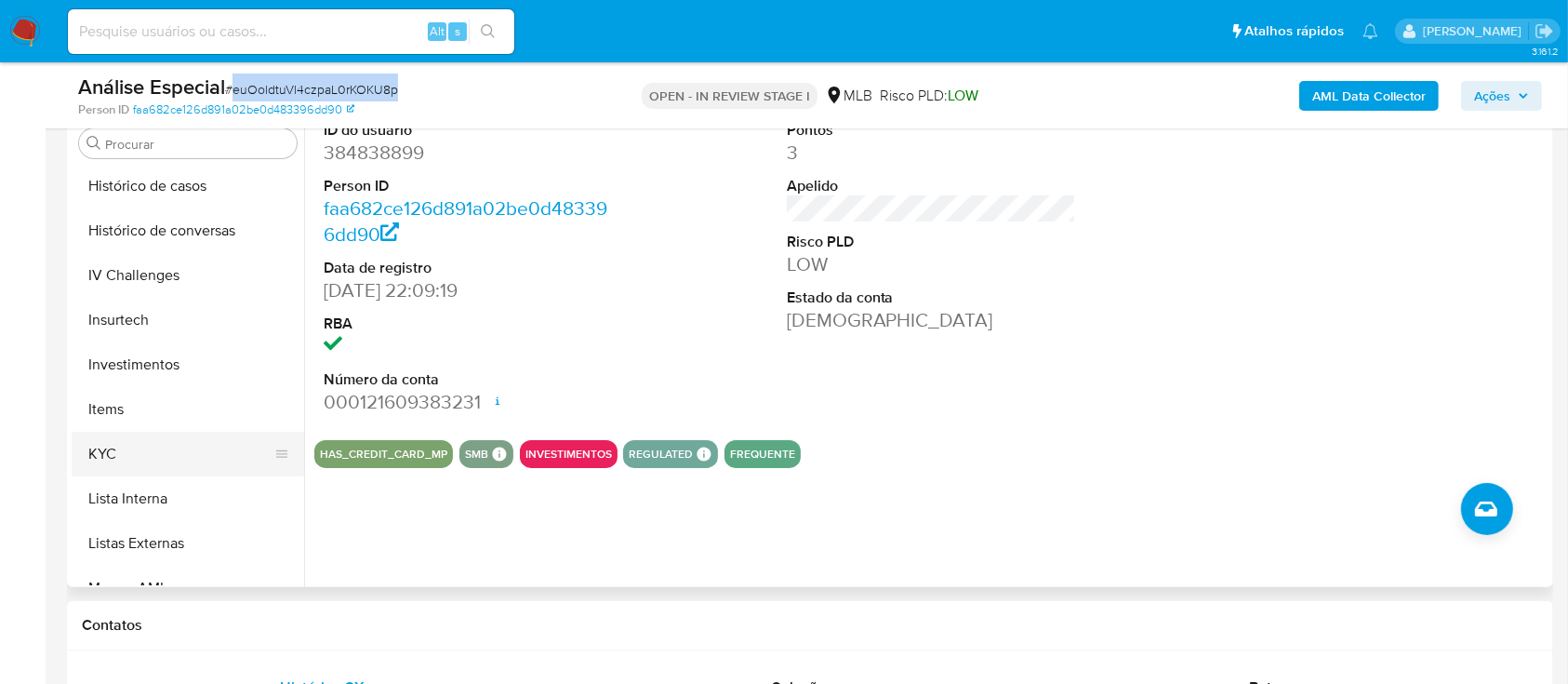
click at [134, 451] on button "KYC" at bounding box center [181, 453] width 218 height 44
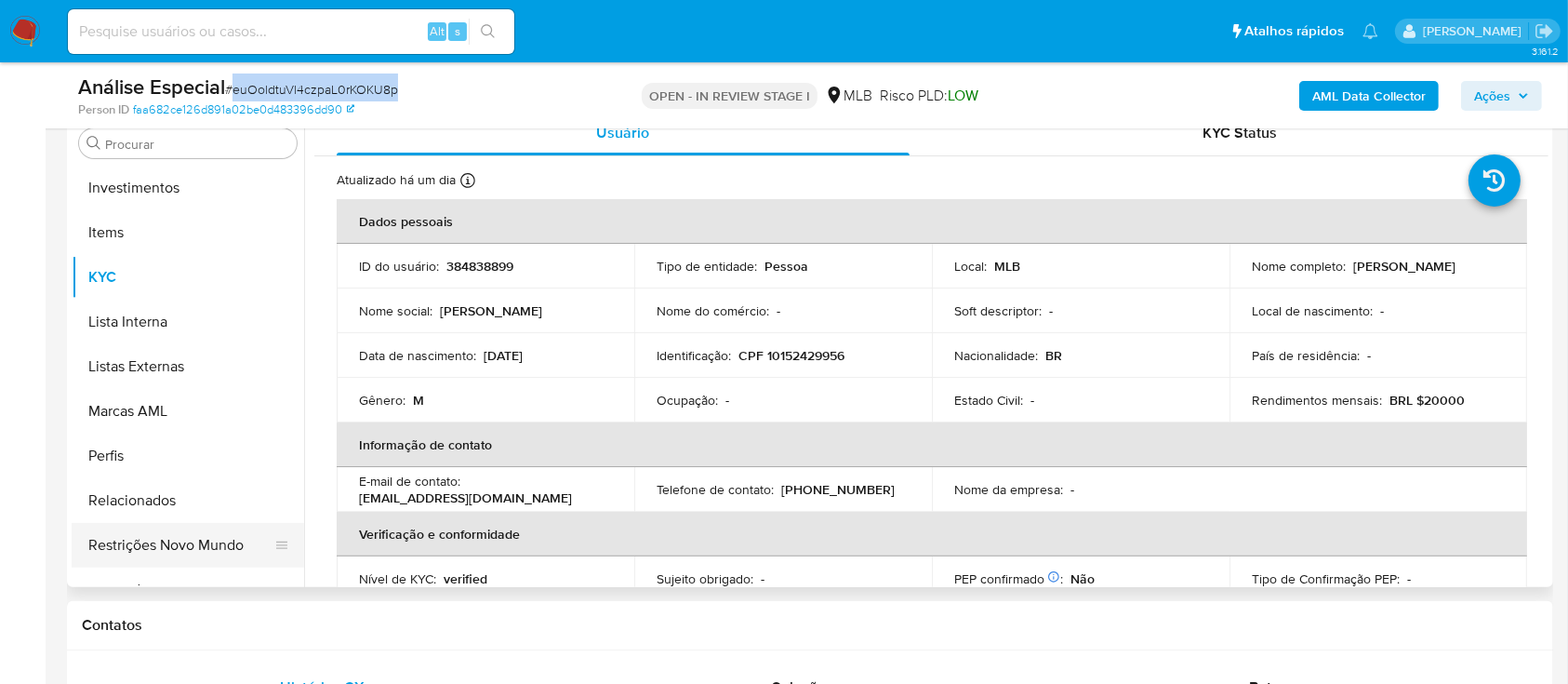
scroll to position [965, 0]
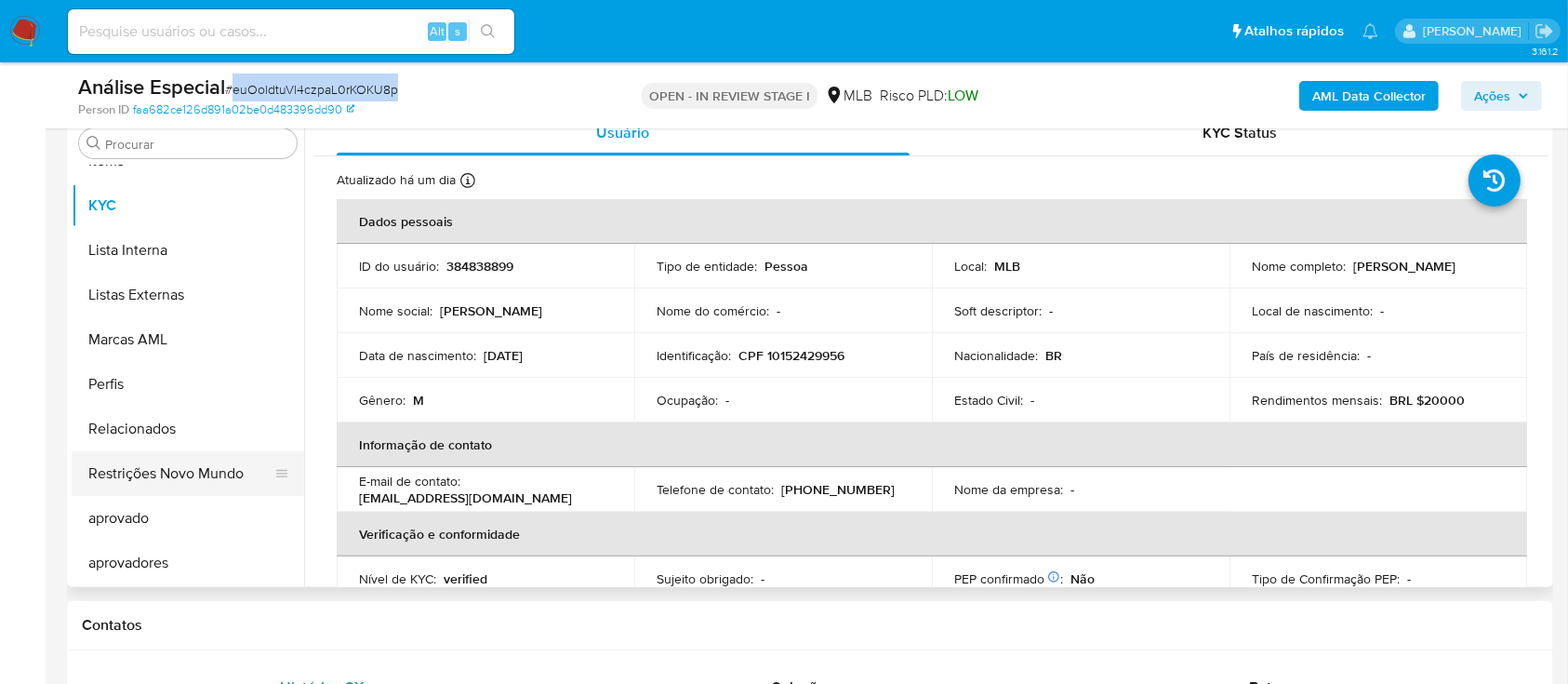
click at [181, 467] on button "Restrições Novo Mundo" at bounding box center [181, 473] width 218 height 44
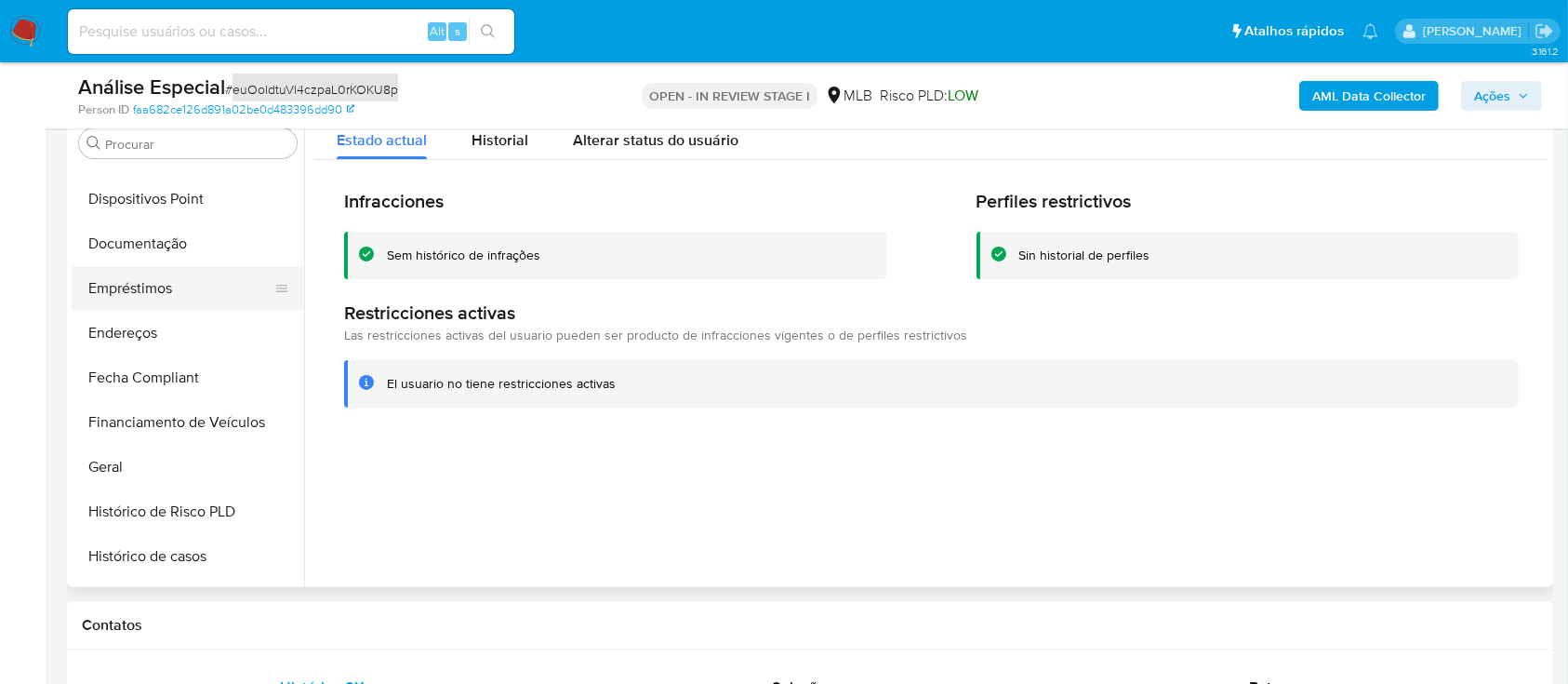
scroll to position [344, 0]
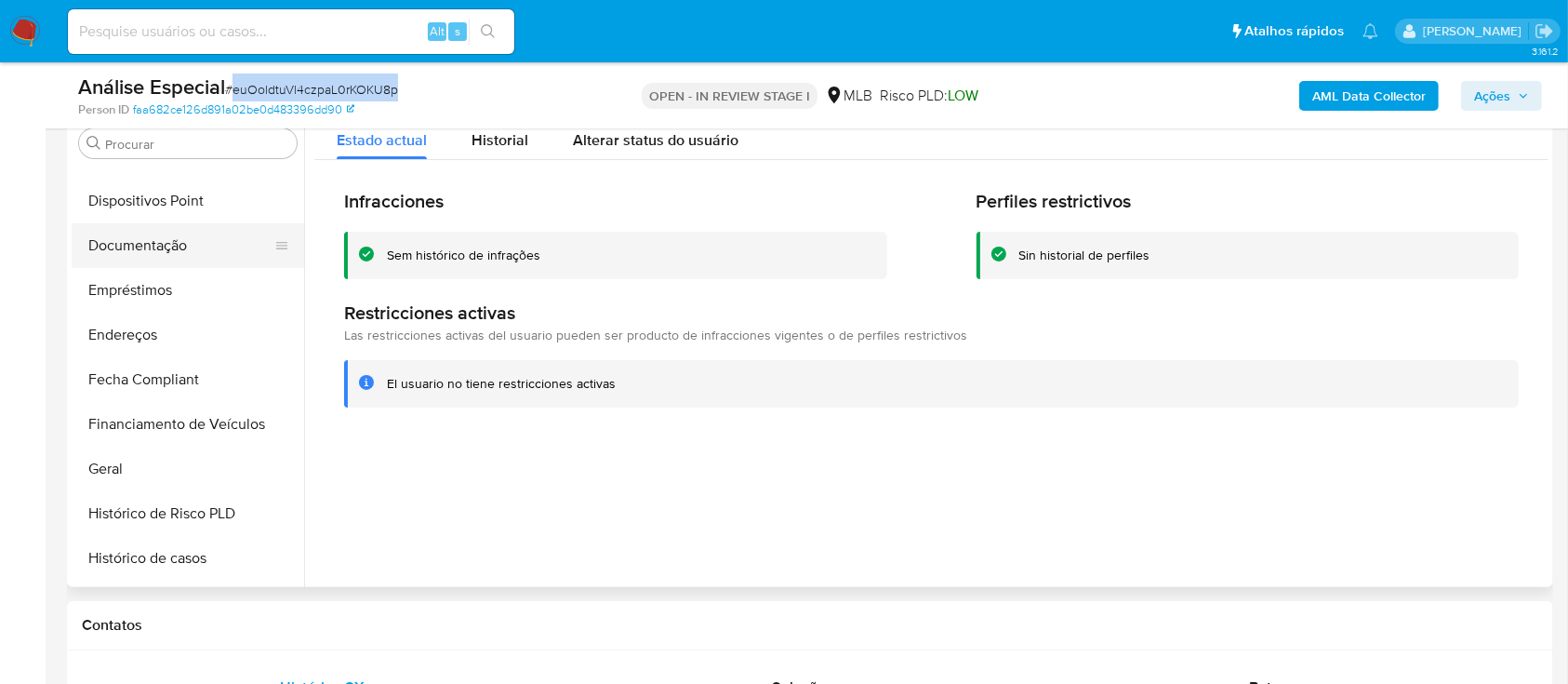
click at [201, 250] on button "Documentação" at bounding box center [181, 245] width 218 height 44
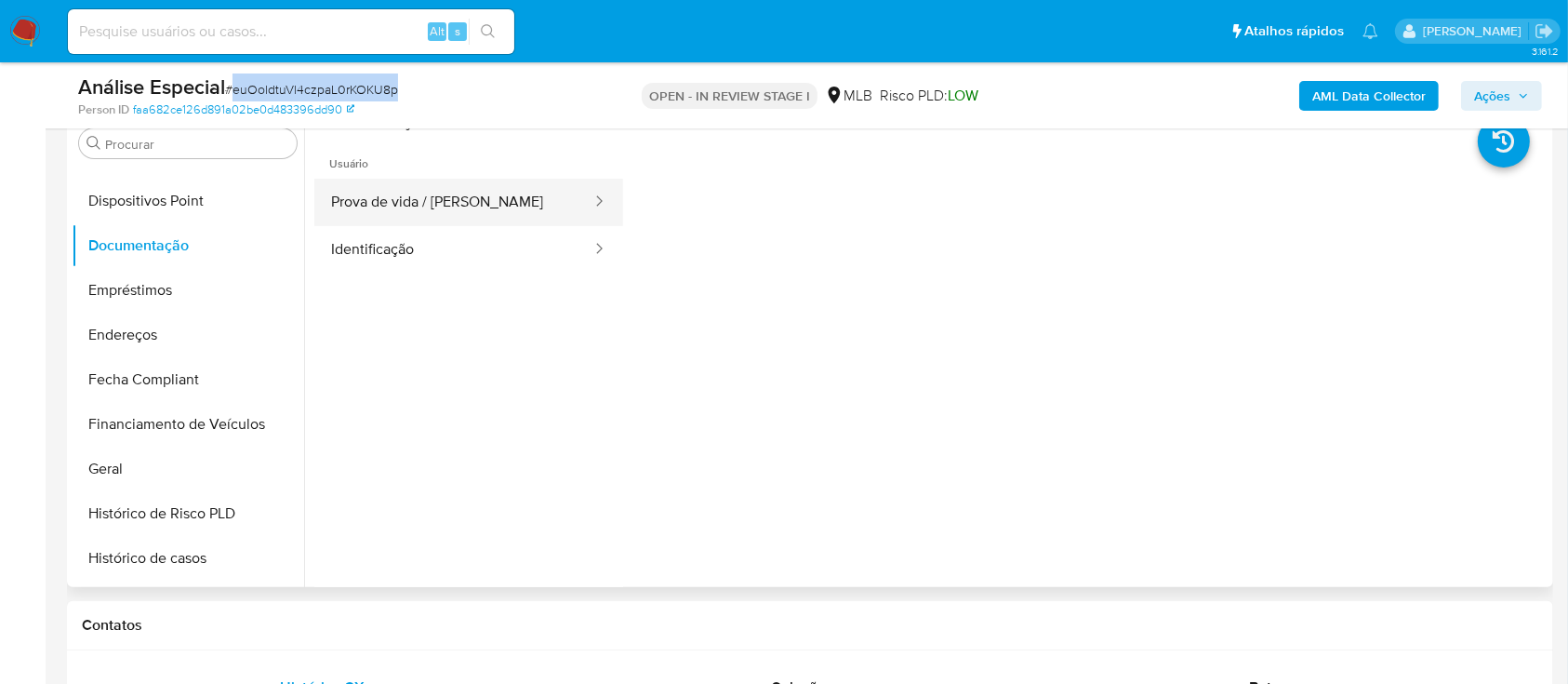
click at [455, 204] on button "Prova de vida / Selfie" at bounding box center [454, 202] width 279 height 47
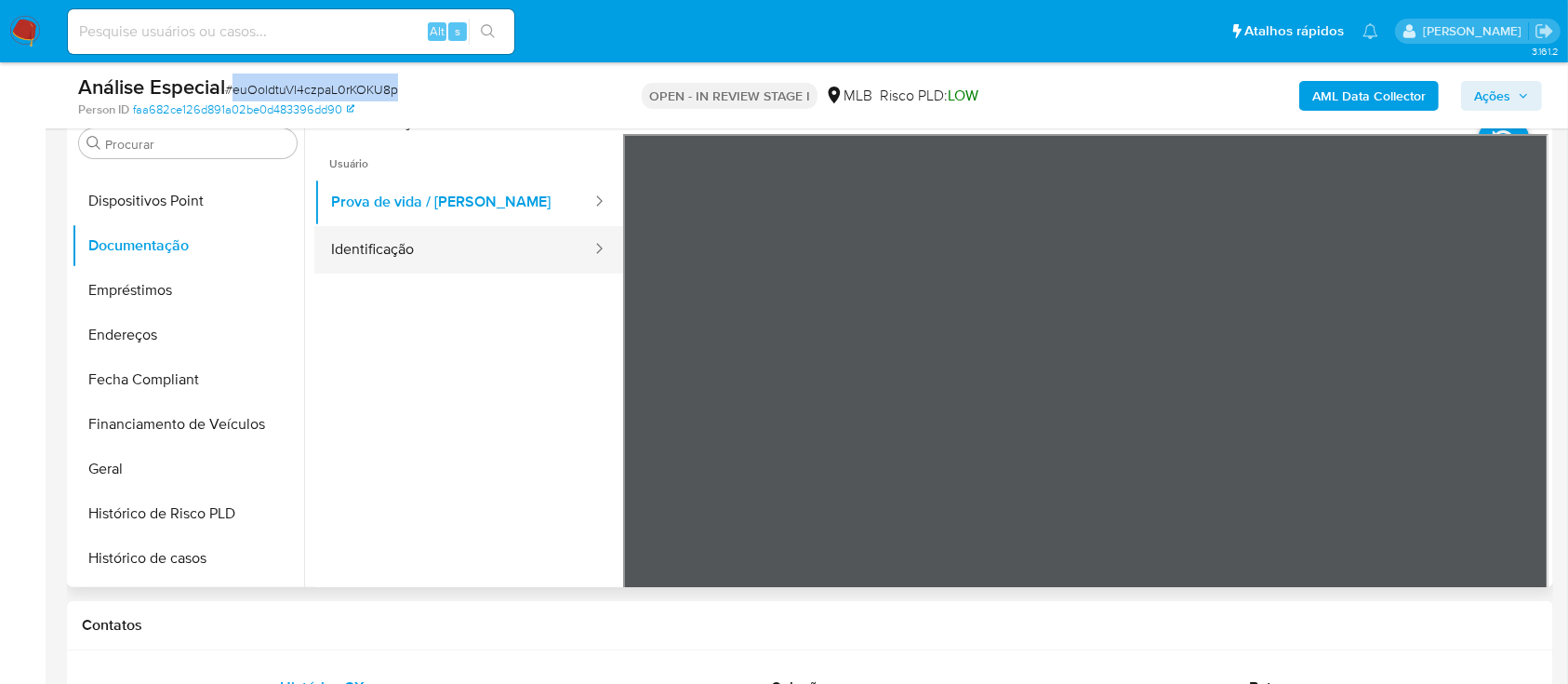
click at [370, 252] on button "Identificação" at bounding box center [454, 250] width 279 height 47
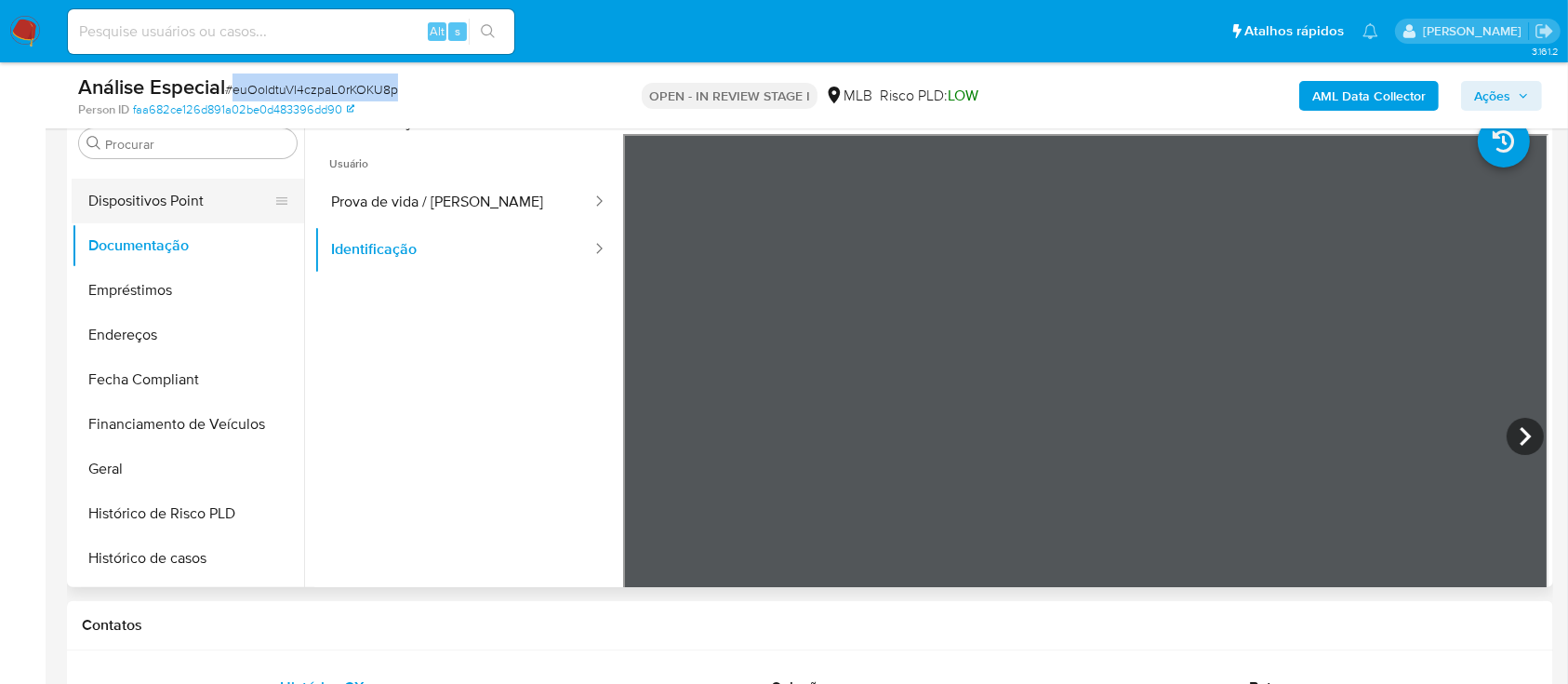
click at [137, 210] on button "Dispositivos Point" at bounding box center [181, 200] width 218 height 44
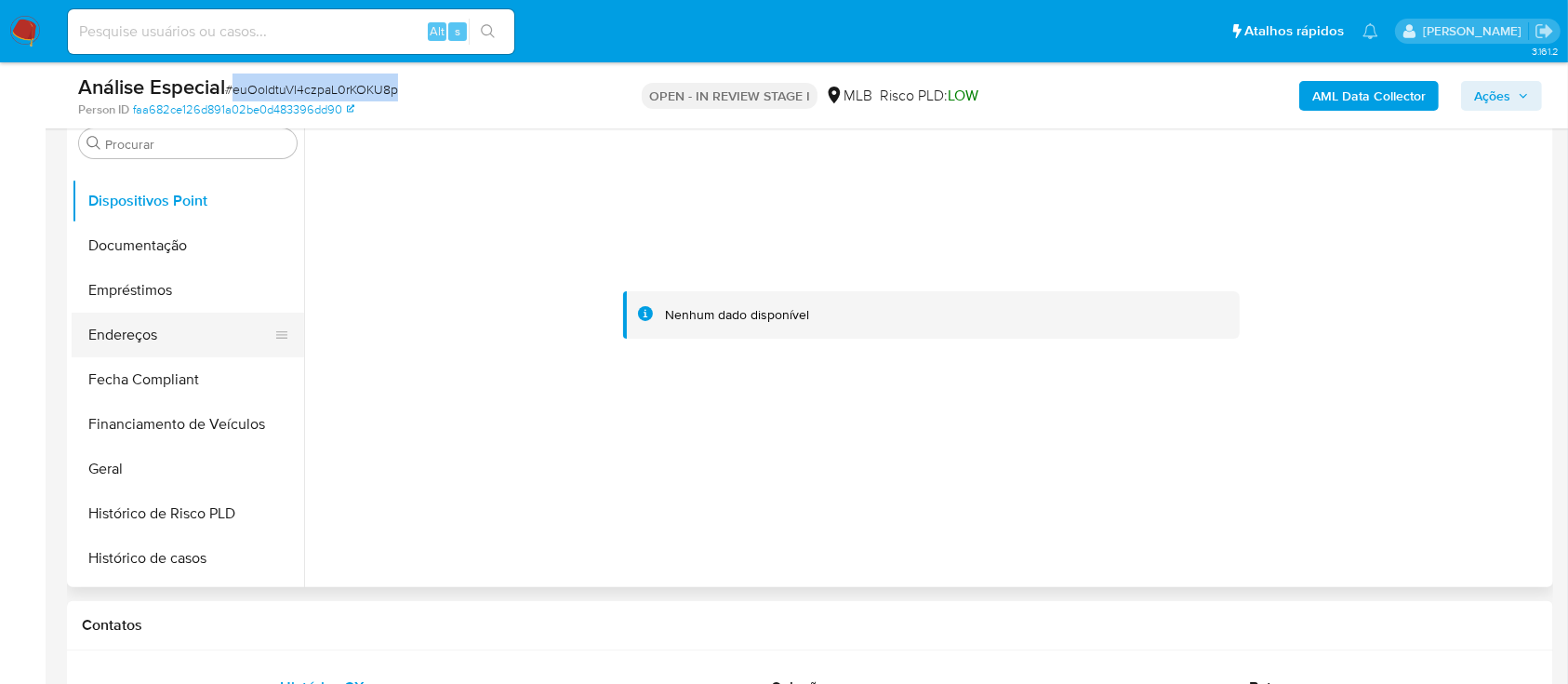
click at [208, 339] on button "Endereços" at bounding box center [181, 334] width 218 height 44
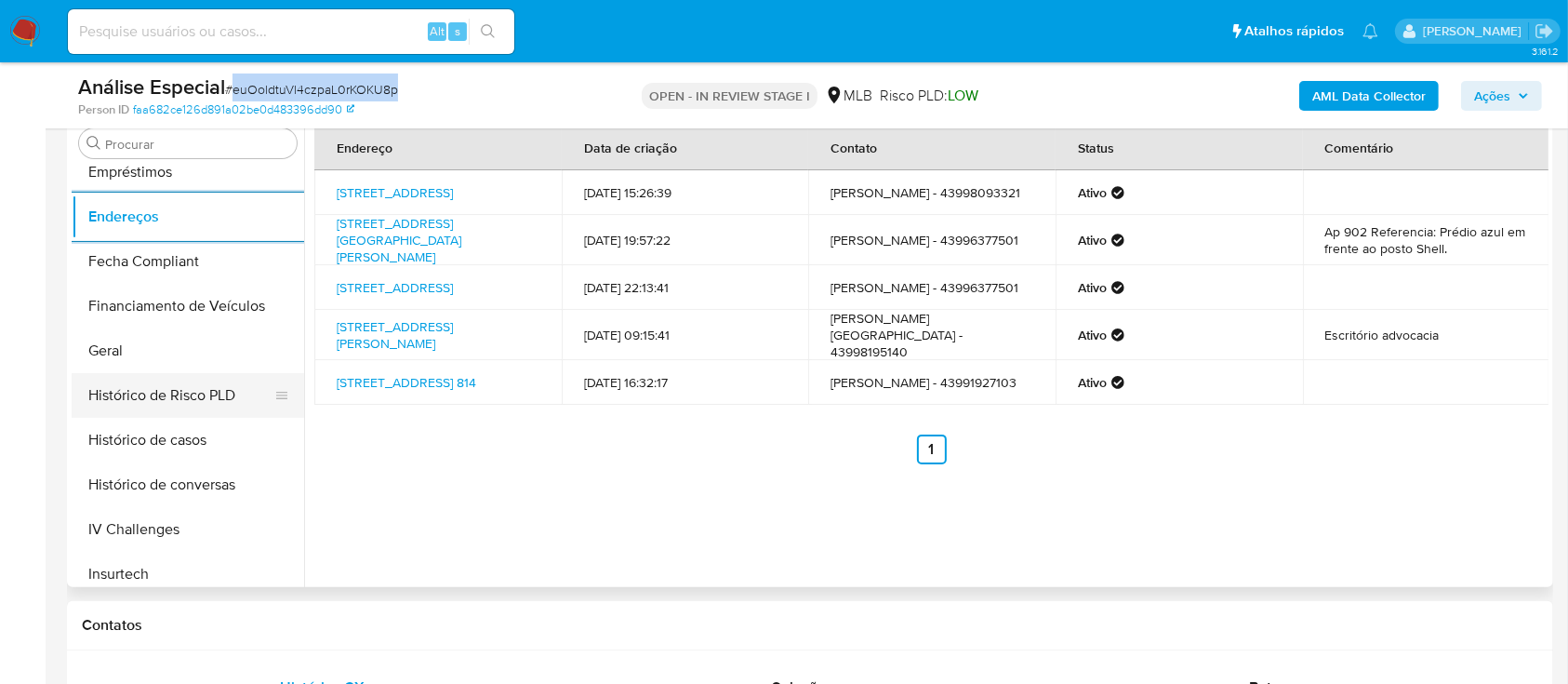
scroll to position [469, 0]
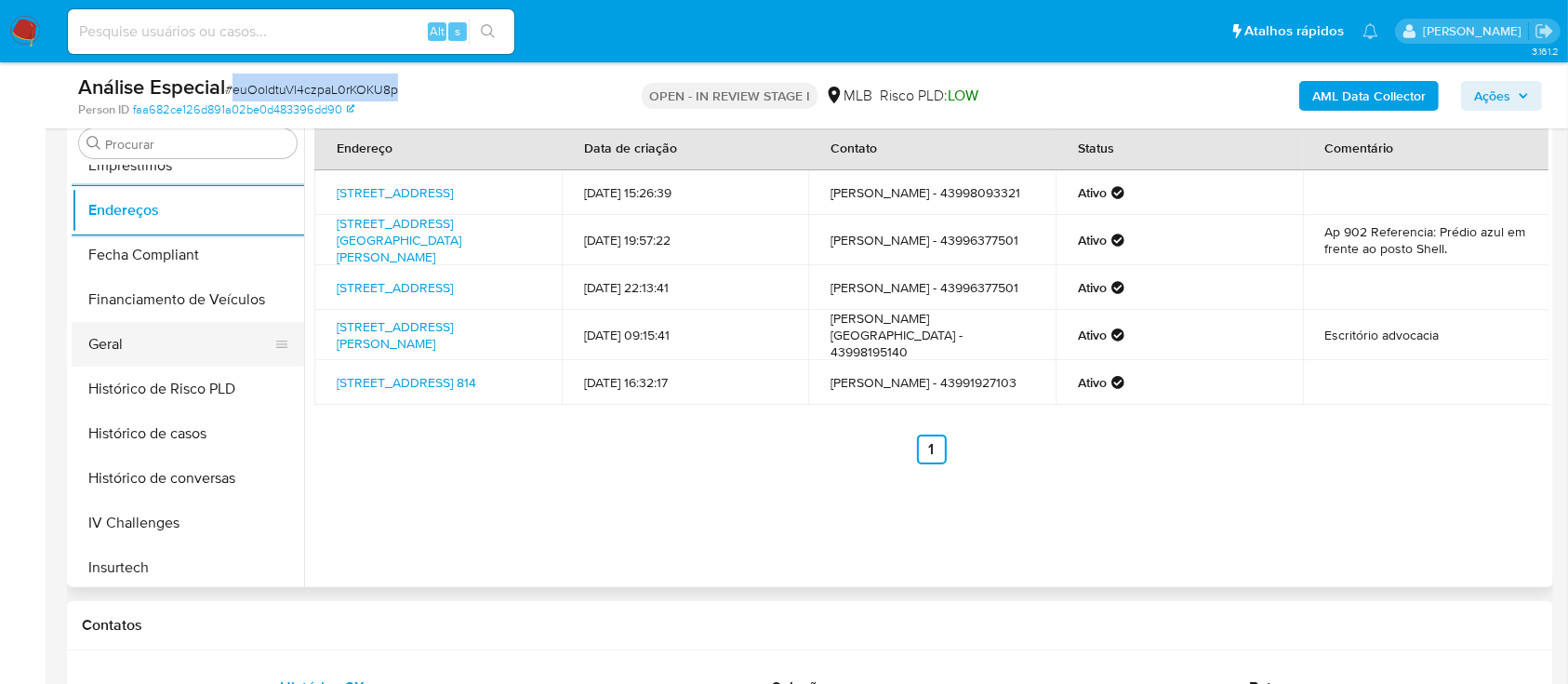
click at [173, 333] on button "Geral" at bounding box center [181, 344] width 218 height 44
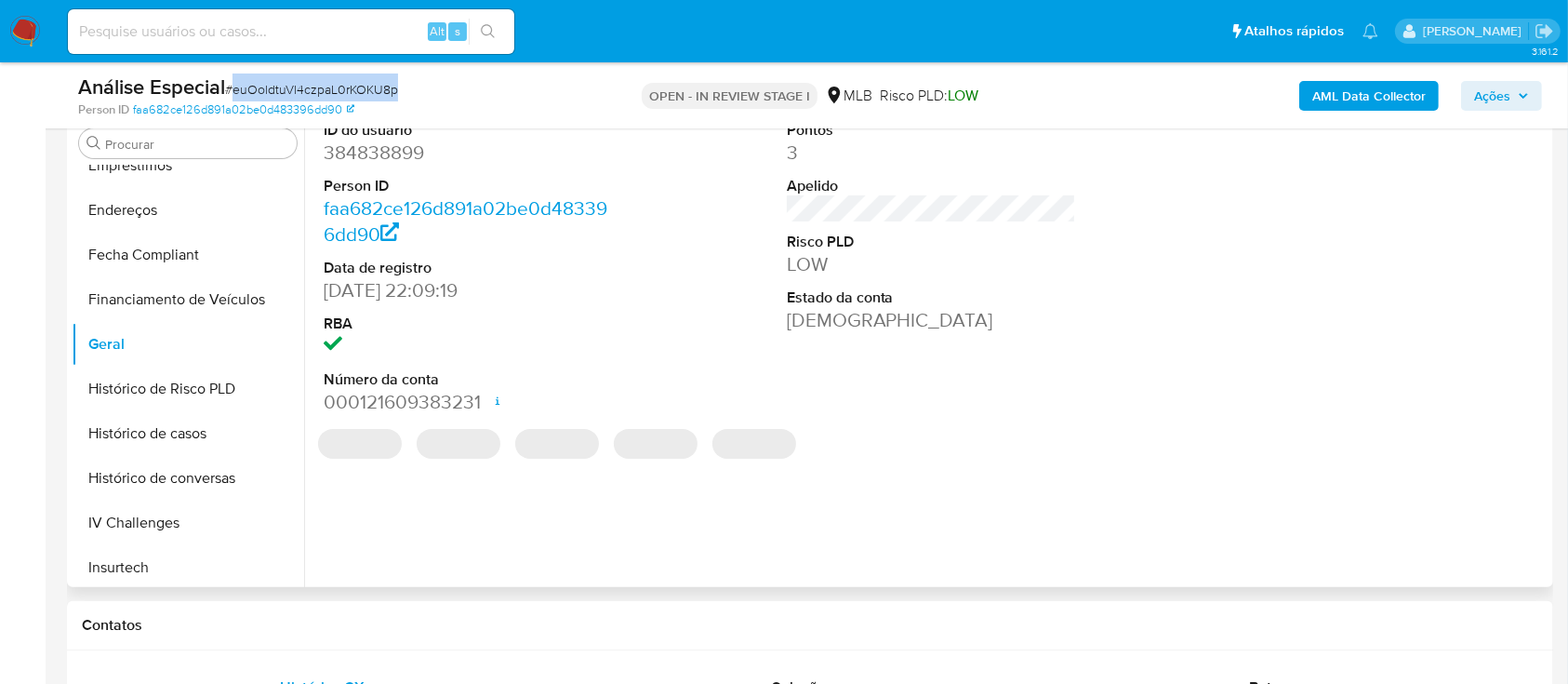
click at [386, 146] on dd "384838899" at bounding box center [468, 152] width 290 height 27
click at [385, 147] on dd "384838899" at bounding box center [468, 152] width 290 height 27
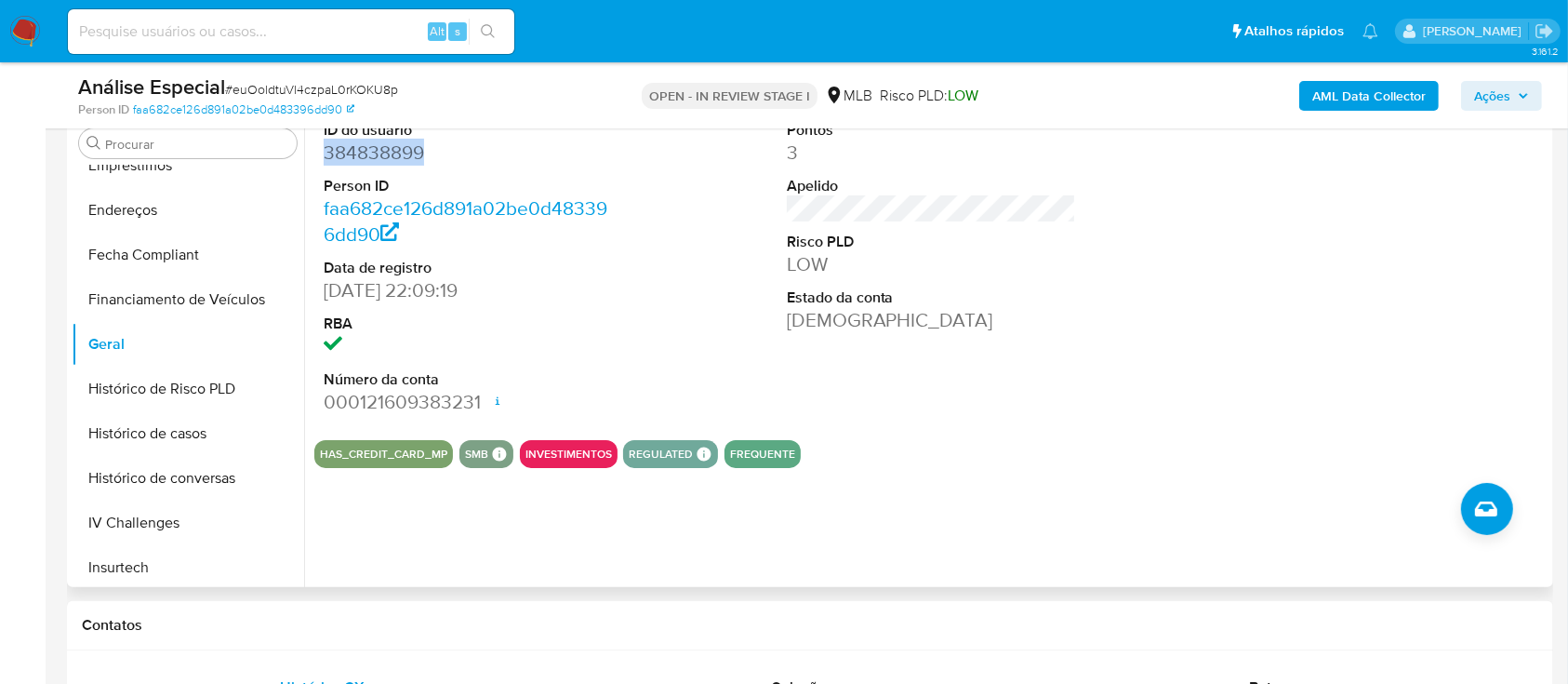
copy dd "384838899"
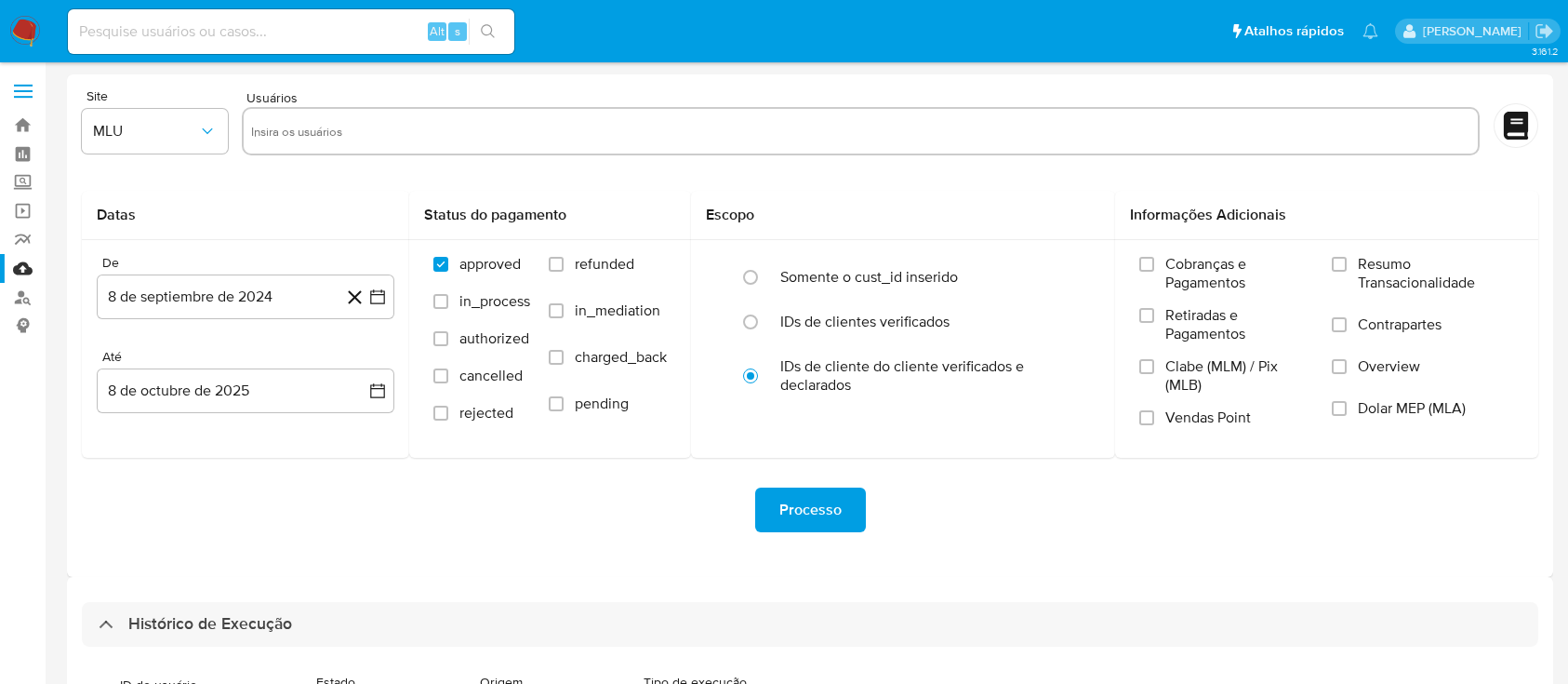
select select "50"
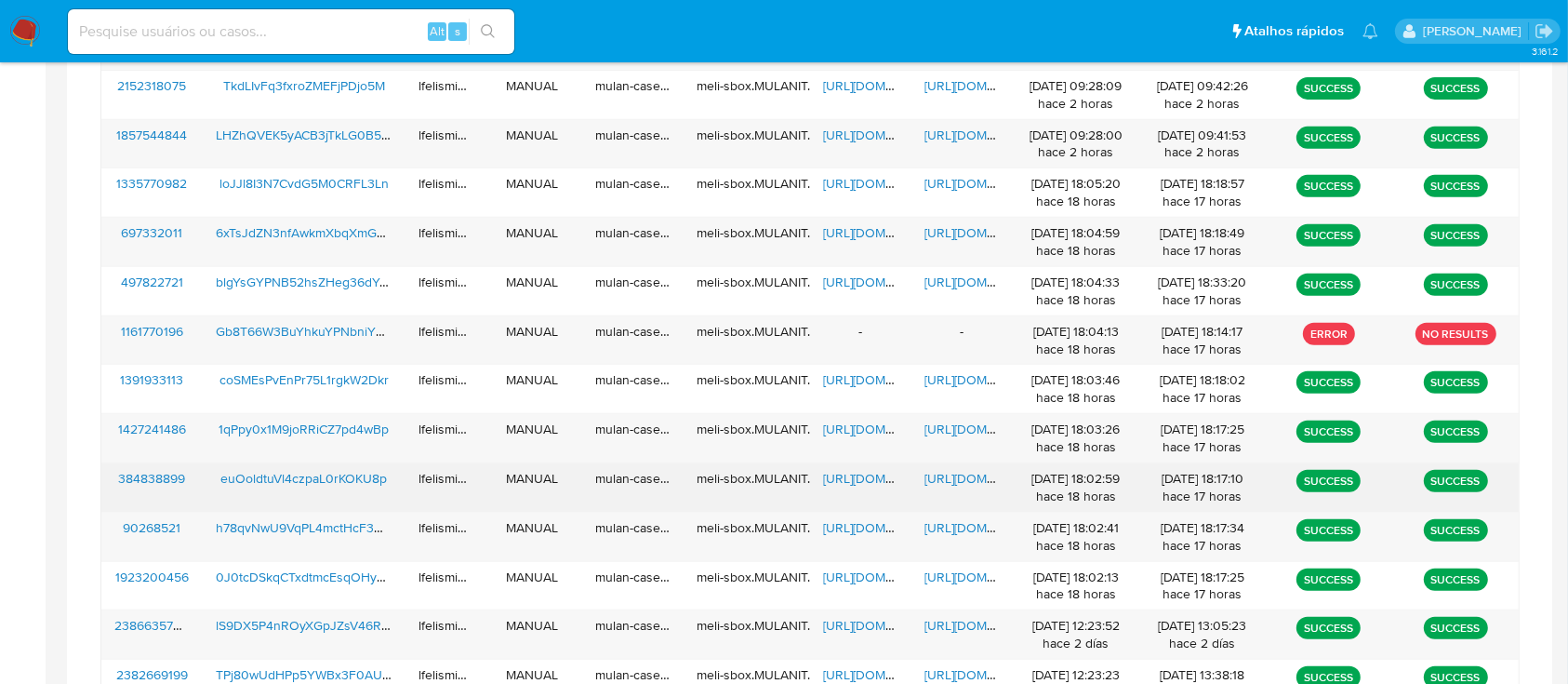
click at [965, 486] on span "[URL][DOMAIN_NAME]" at bounding box center [988, 478] width 129 height 19
click at [849, 481] on span "[URL][DOMAIN_NAME]" at bounding box center [887, 478] width 129 height 19
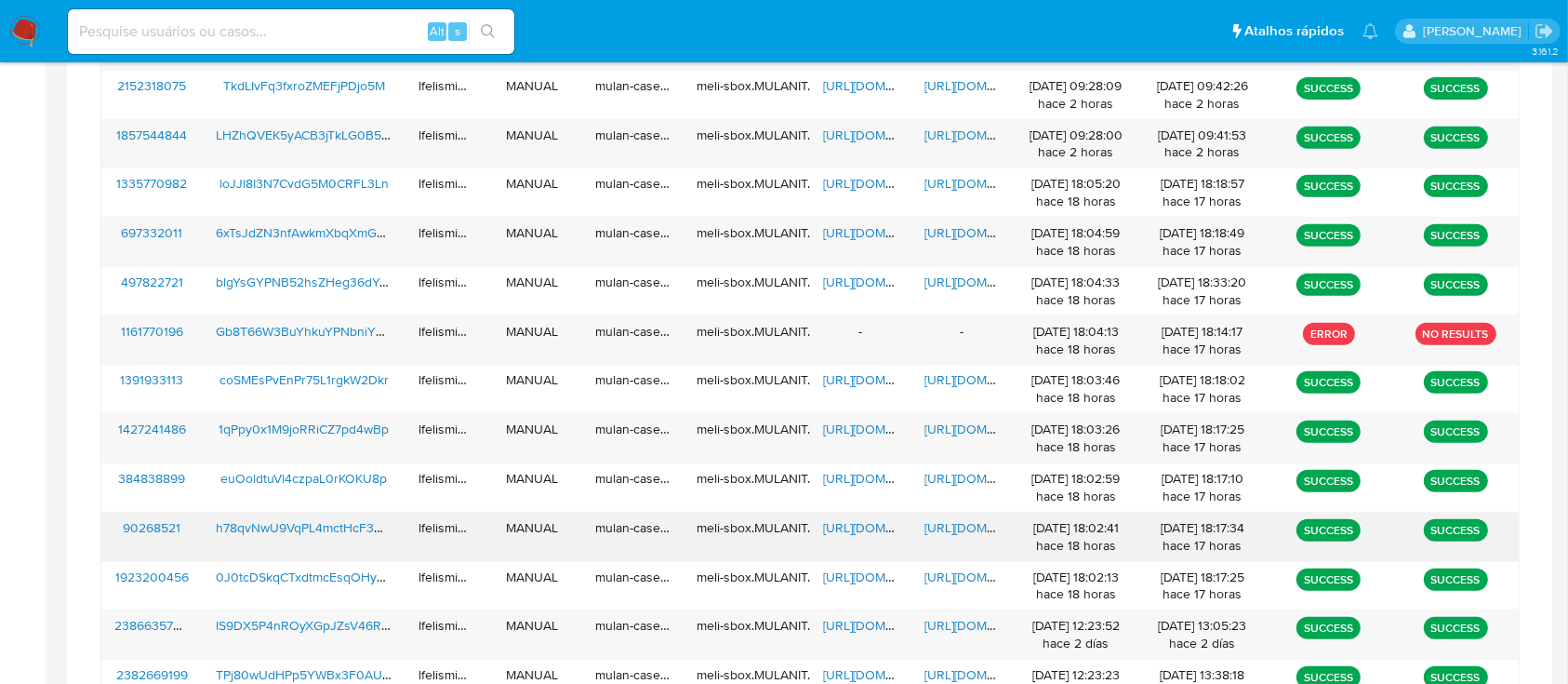
click at [959, 524] on span "[URL][DOMAIN_NAME]" at bounding box center [988, 527] width 129 height 19
